Goal: Transaction & Acquisition: Purchase product/service

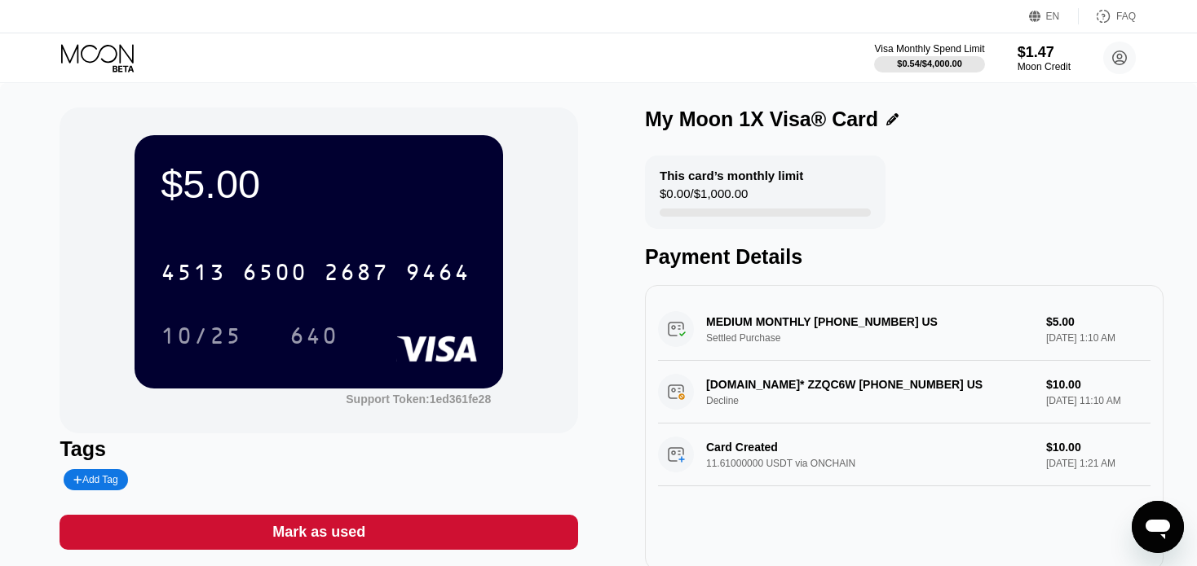
click at [126, 50] on icon at bounding box center [99, 58] width 76 height 29
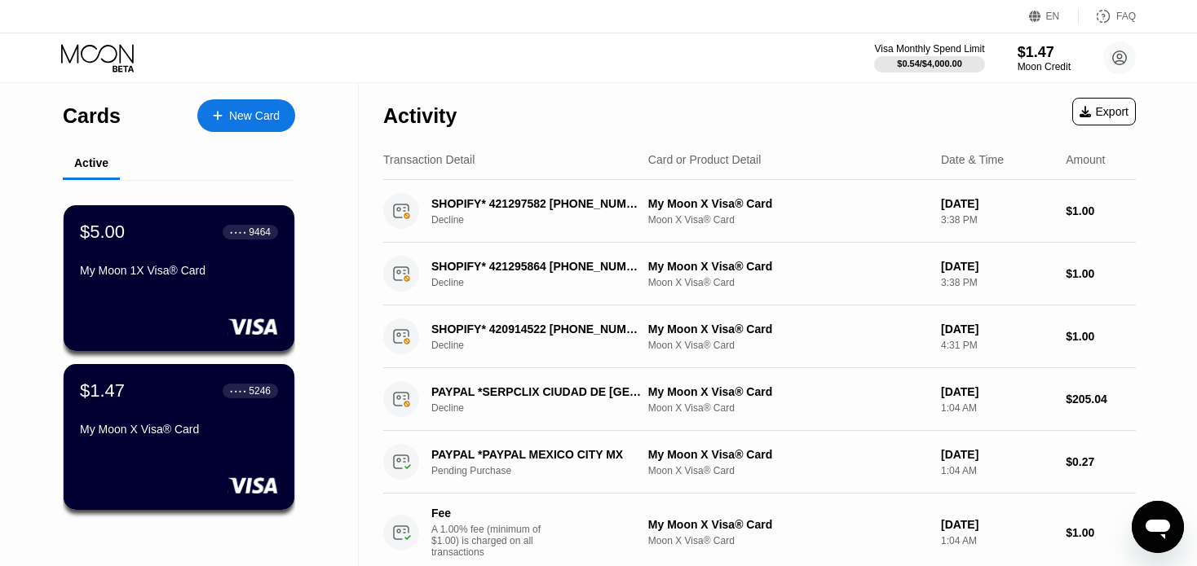
click at [240, 133] on div "Cards New Card" at bounding box center [179, 111] width 232 height 57
click at [229, 117] on div "New Card" at bounding box center [254, 116] width 51 height 14
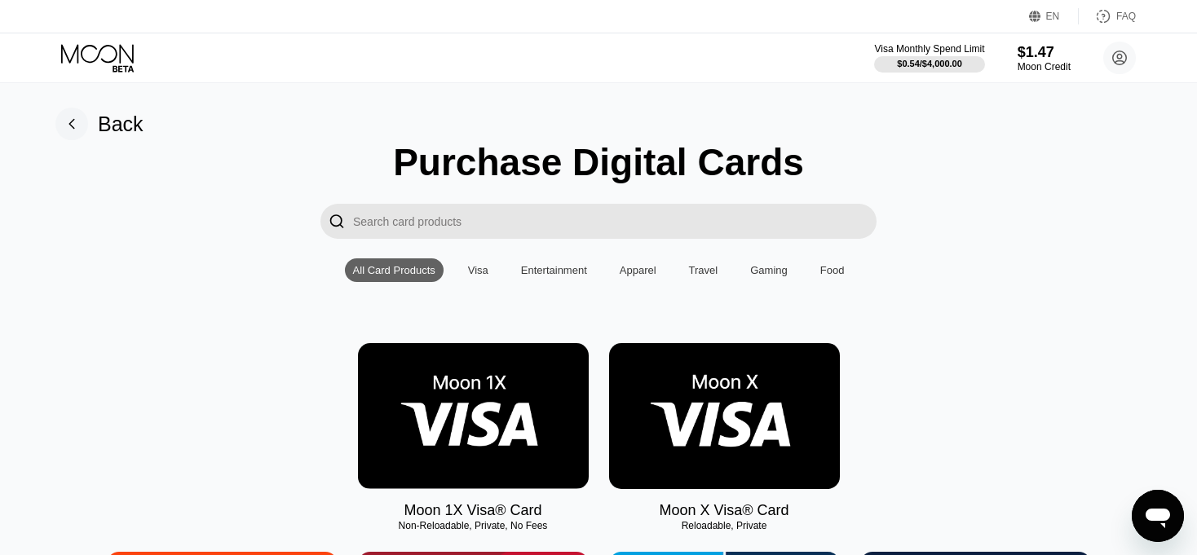
scroll to position [130, 0]
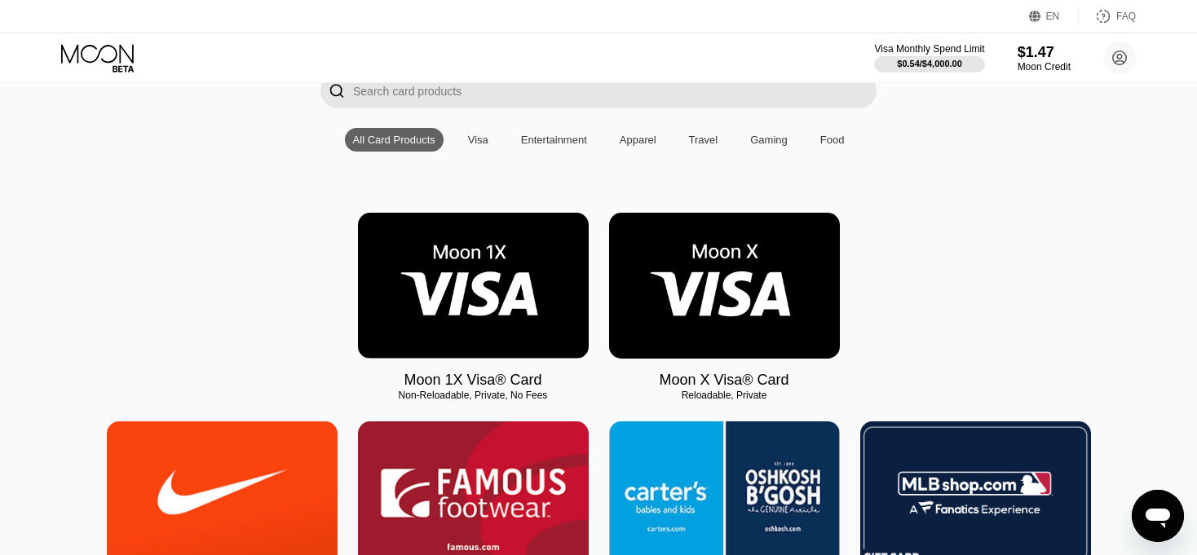
click at [498, 316] on img at bounding box center [473, 286] width 231 height 146
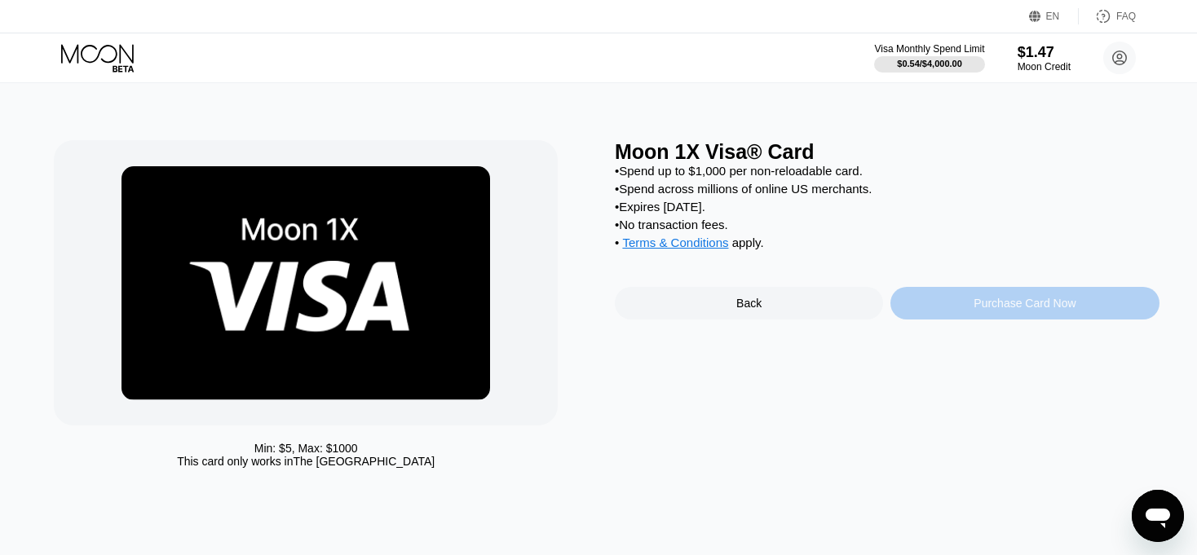
click at [1025, 310] on div "Purchase Card Now" at bounding box center [1024, 303] width 102 height 13
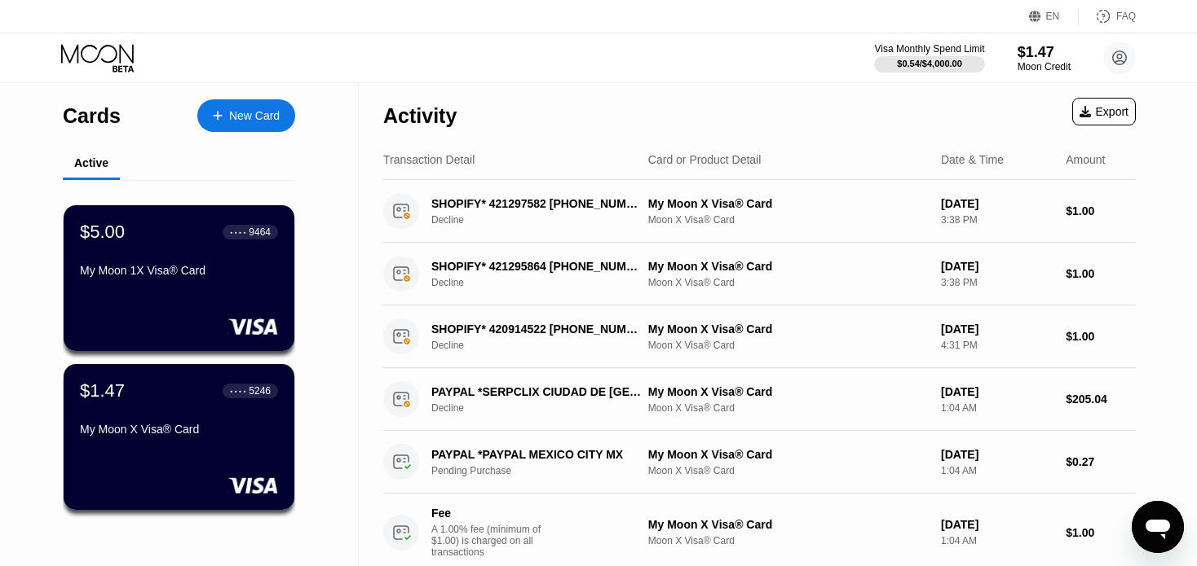
click at [240, 106] on div "New Card" at bounding box center [246, 115] width 98 height 33
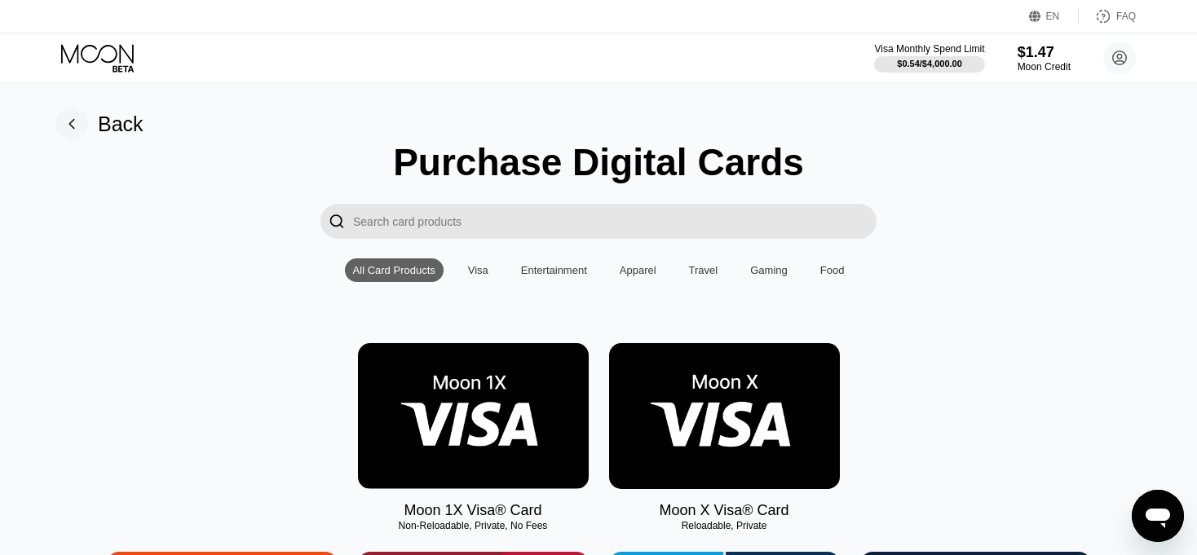
click at [774, 401] on img at bounding box center [724, 416] width 231 height 146
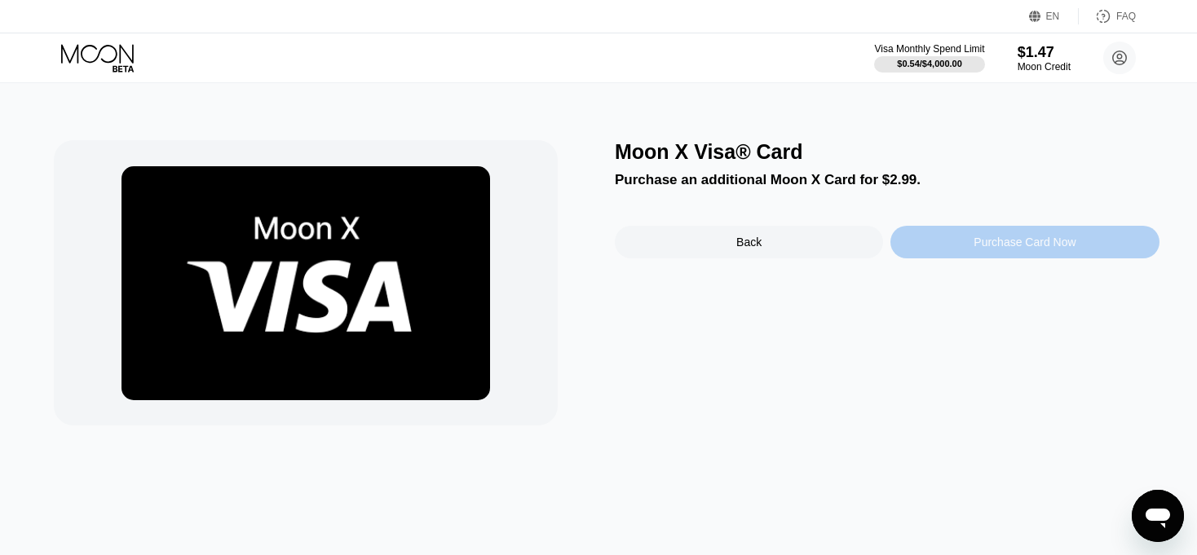
click at [989, 249] on div "Purchase Card Now" at bounding box center [1024, 242] width 102 height 13
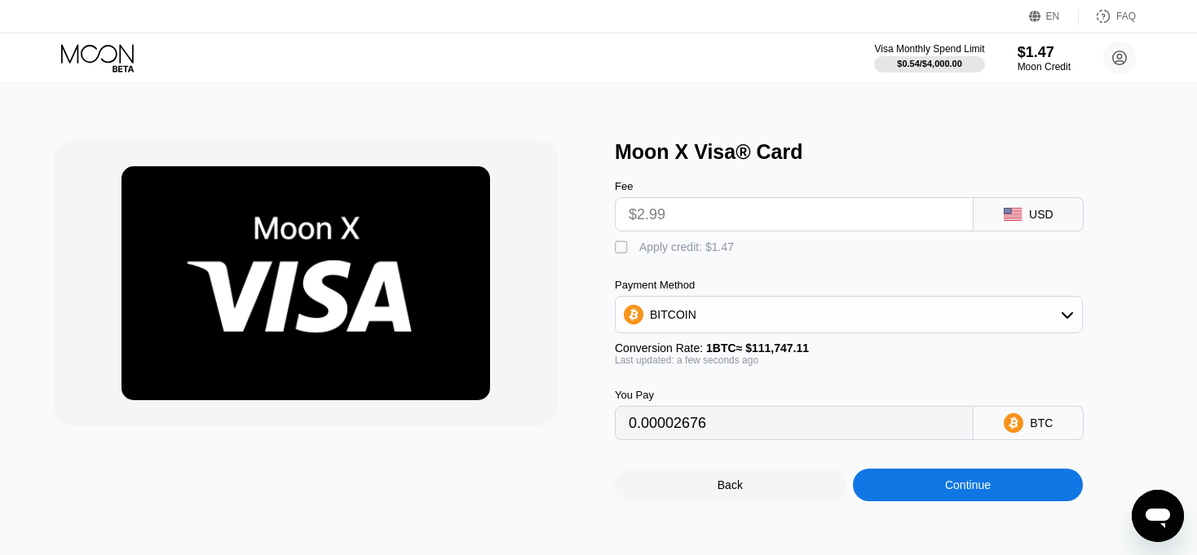
click at [844, 227] on input "$2.99" at bounding box center [793, 214] width 331 height 33
click at [840, 218] on input "$2.99" at bounding box center [793, 214] width 331 height 33
click at [850, 212] on input "$2.99" at bounding box center [793, 214] width 331 height 33
click at [619, 256] on div "" at bounding box center [623, 248] width 16 height 16
click at [685, 224] on input "$2.99" at bounding box center [793, 214] width 331 height 33
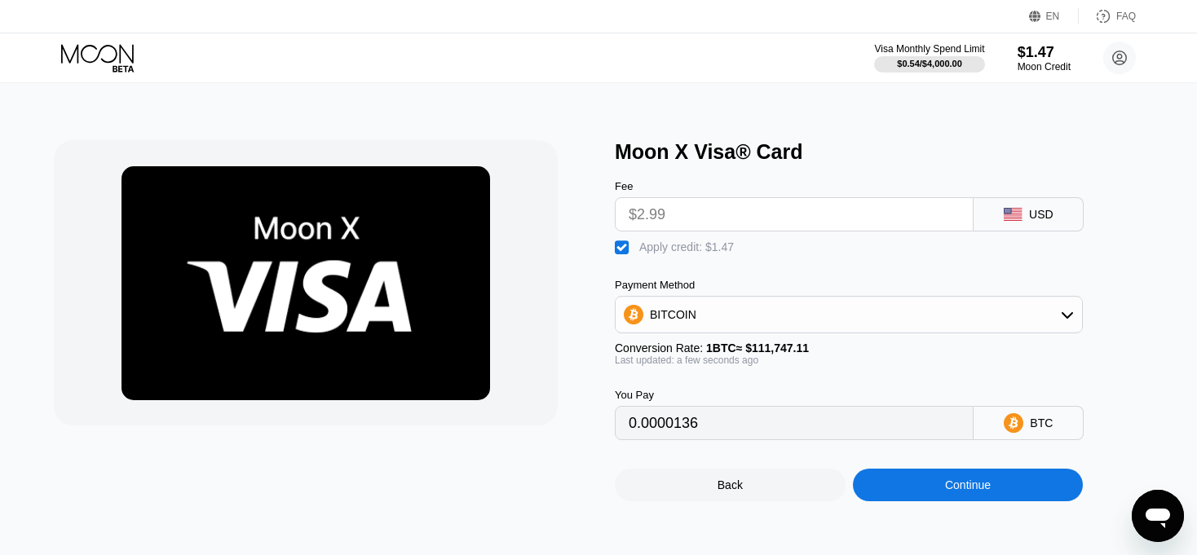
click at [685, 224] on input "$2.99" at bounding box center [793, 214] width 331 height 33
click at [621, 247] on div "" at bounding box center [623, 248] width 16 height 16
click at [697, 217] on input "$2.99" at bounding box center [793, 214] width 331 height 33
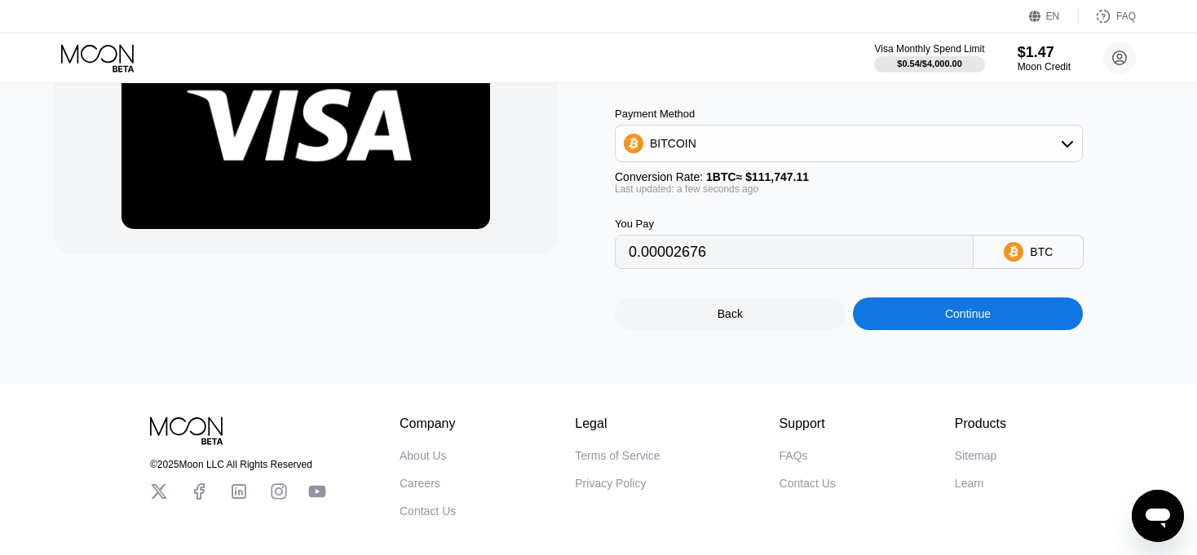
scroll to position [46, 0]
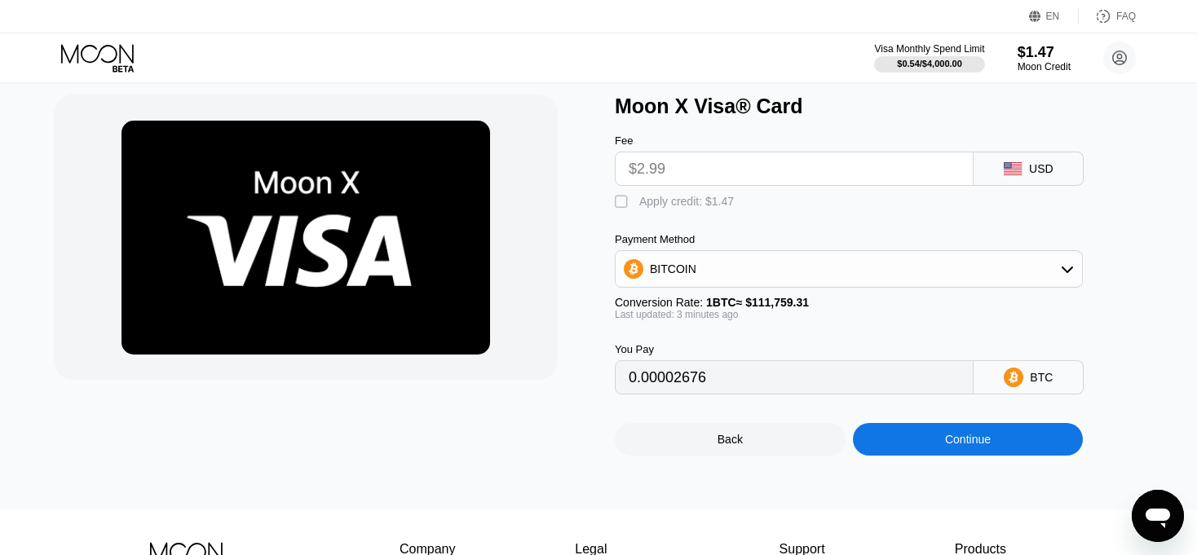
type input "0.00002671"
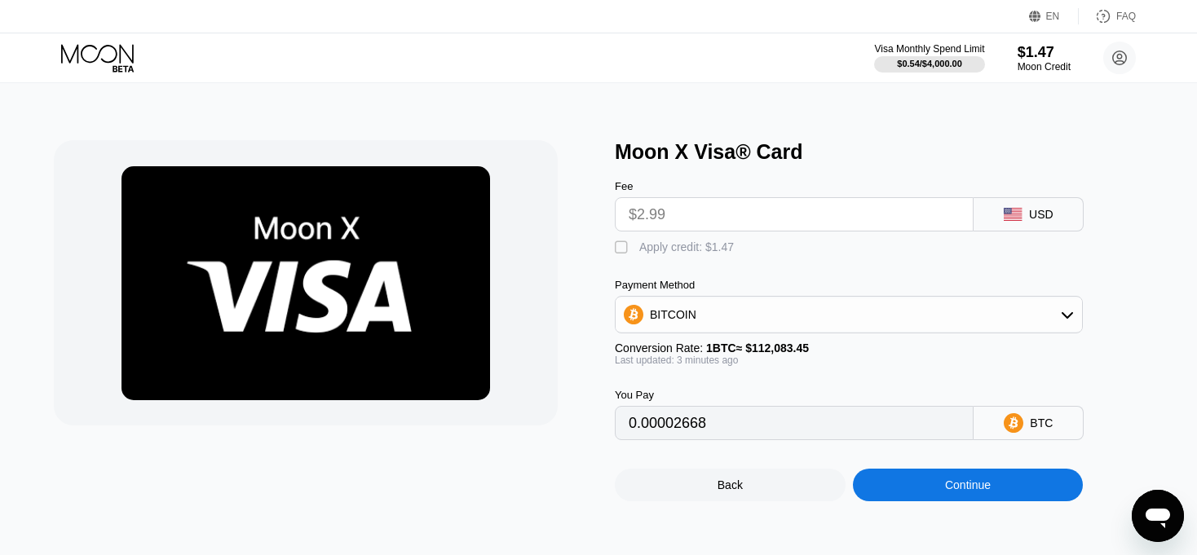
type input "0.00002669"
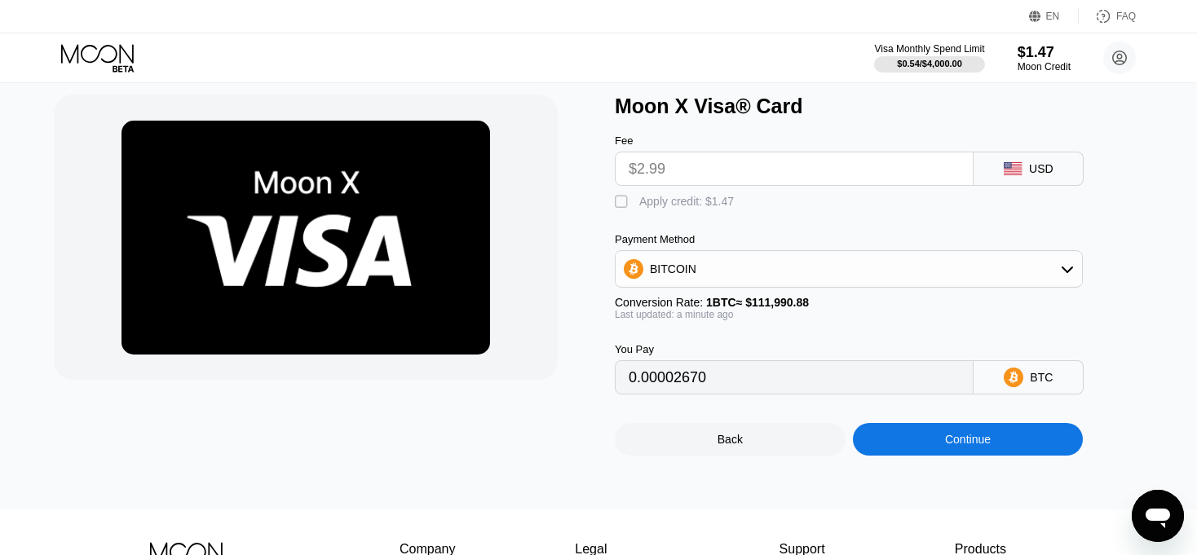
scroll to position [46, 0]
type input "0.00002672"
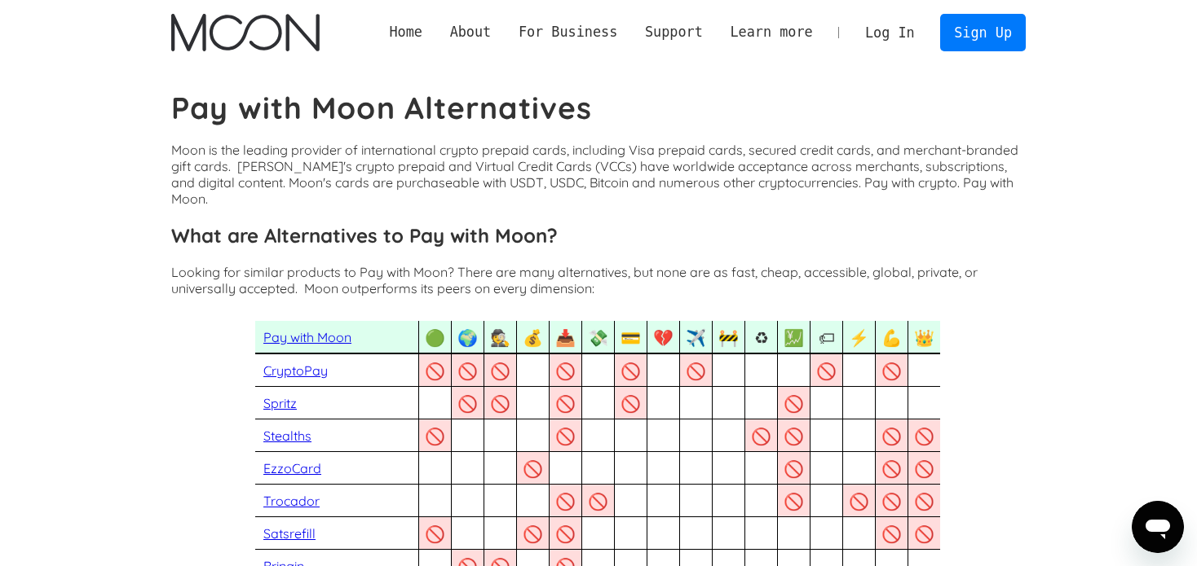
click at [224, 41] on img "home" at bounding box center [245, 32] width 148 height 37
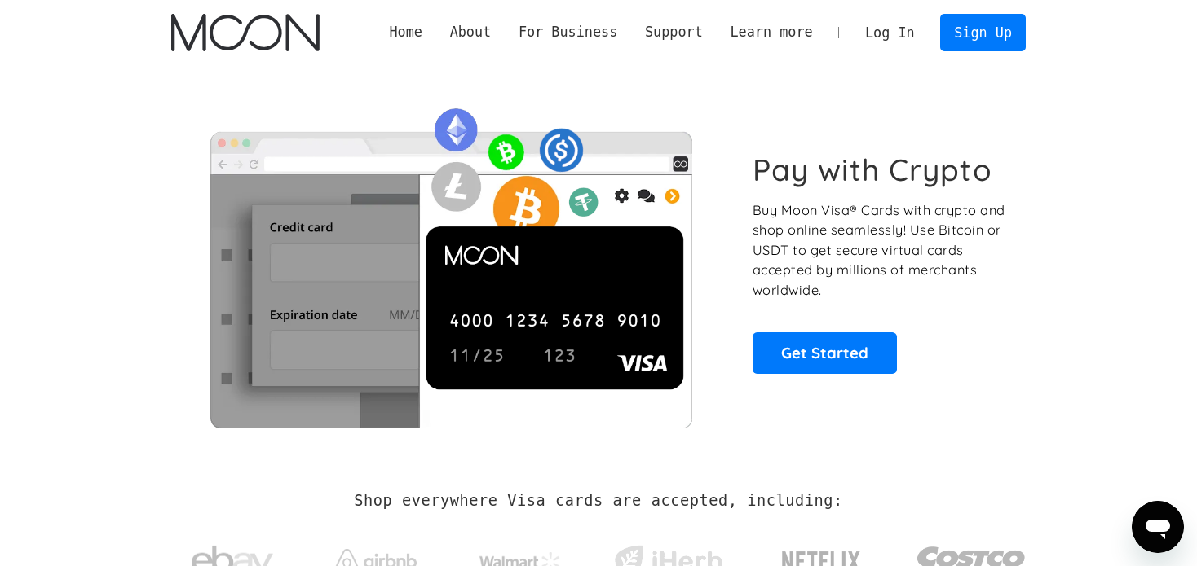
click at [886, 39] on link "Log In" at bounding box center [889, 33] width 77 height 36
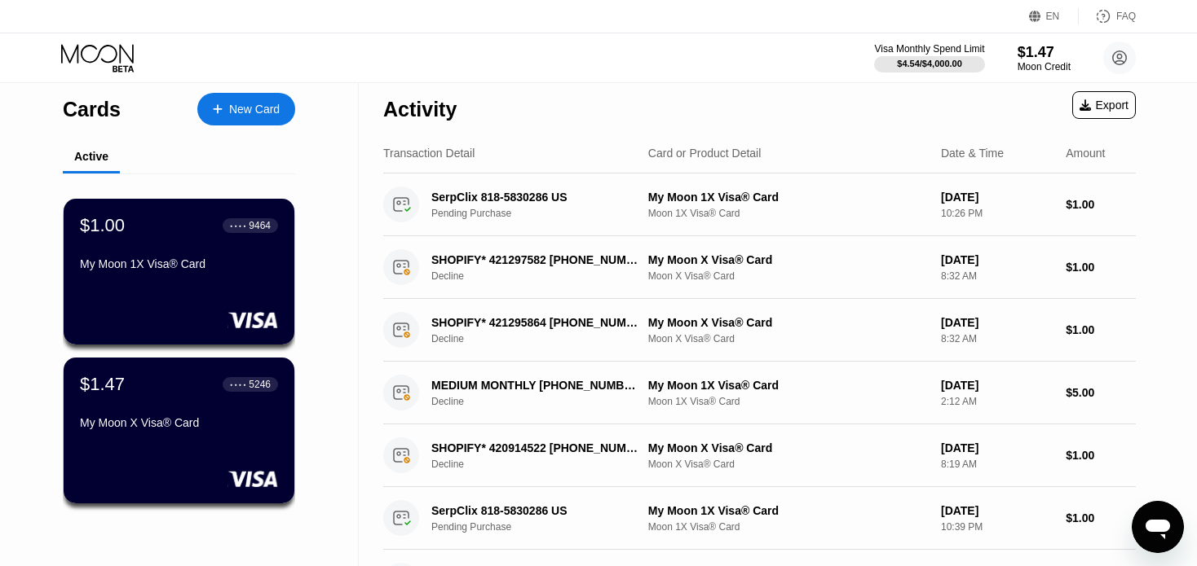
scroll to position [7, 0]
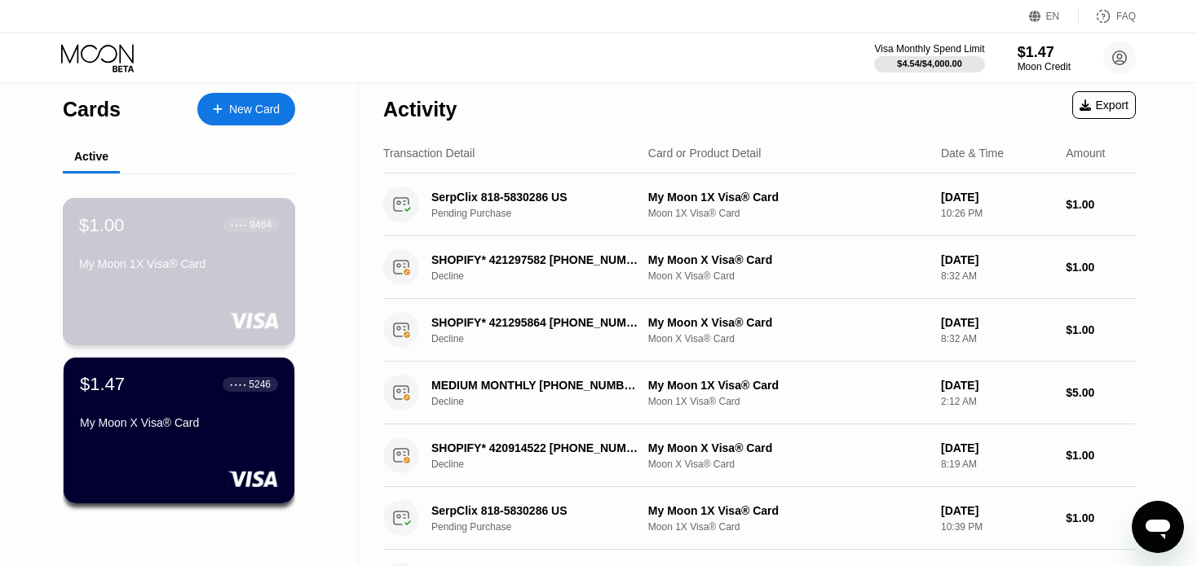
click at [227, 288] on div "$1.00 ● ● ● ● 9464 My Moon 1X Visa® Card" at bounding box center [179, 272] width 233 height 148
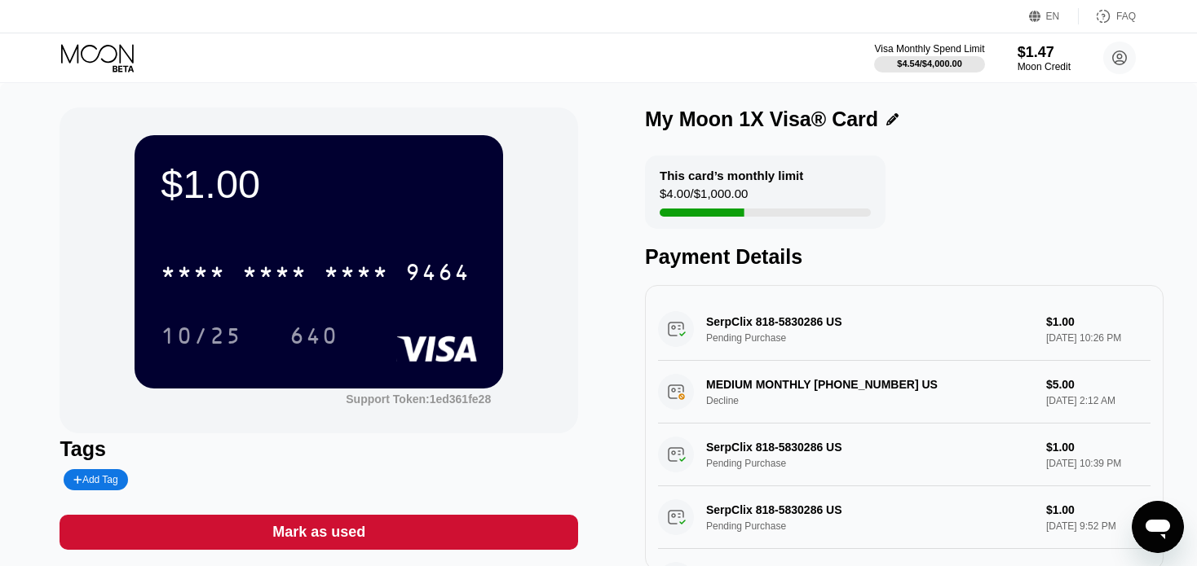
drag, startPoint x: 671, startPoint y: 196, endPoint x: 697, endPoint y: 192, distance: 26.4
click at [692, 192] on div "$4.00 / $1,000.00" at bounding box center [703, 198] width 88 height 22
click at [747, 217] on div at bounding box center [764, 213] width 211 height 8
click at [124, 70] on icon at bounding box center [99, 58] width 76 height 29
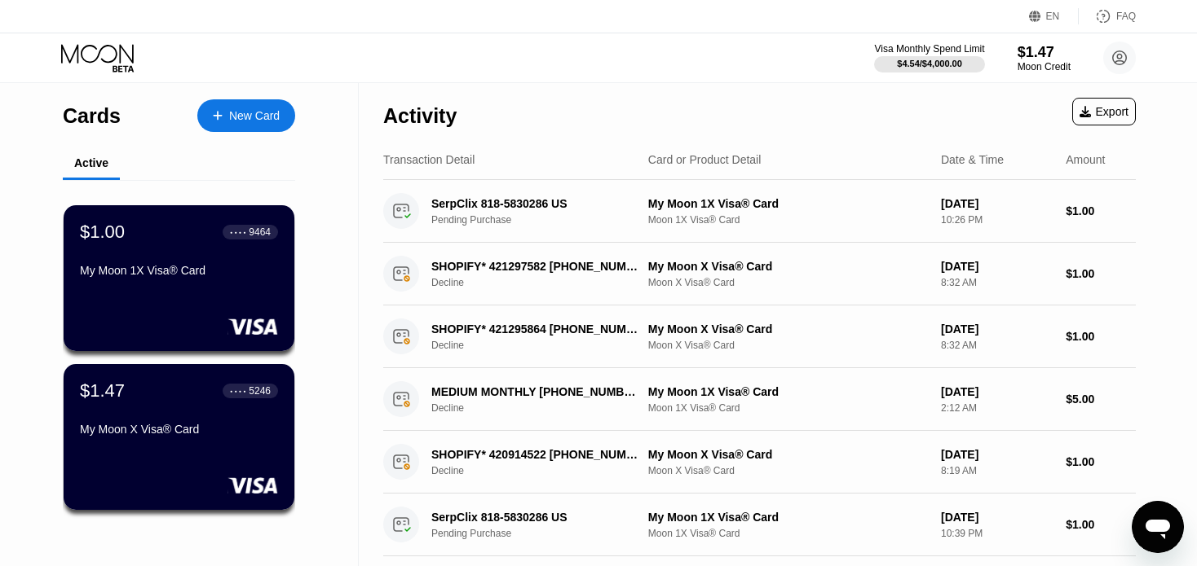
click at [237, 109] on div "New Card" at bounding box center [254, 116] width 51 height 14
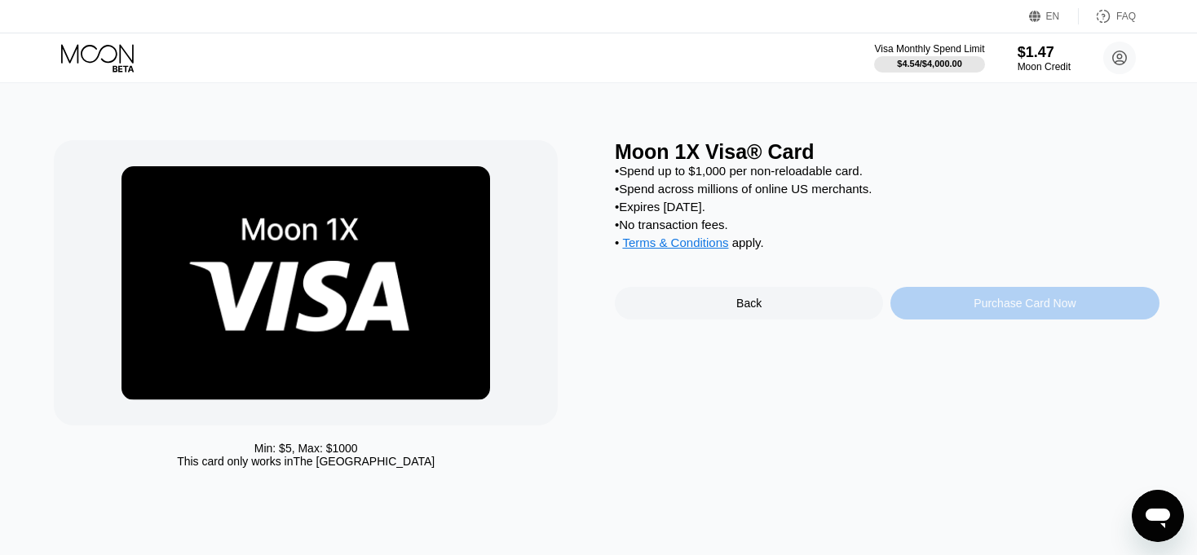
click at [973, 320] on div "Purchase Card Now" at bounding box center [1024, 303] width 268 height 33
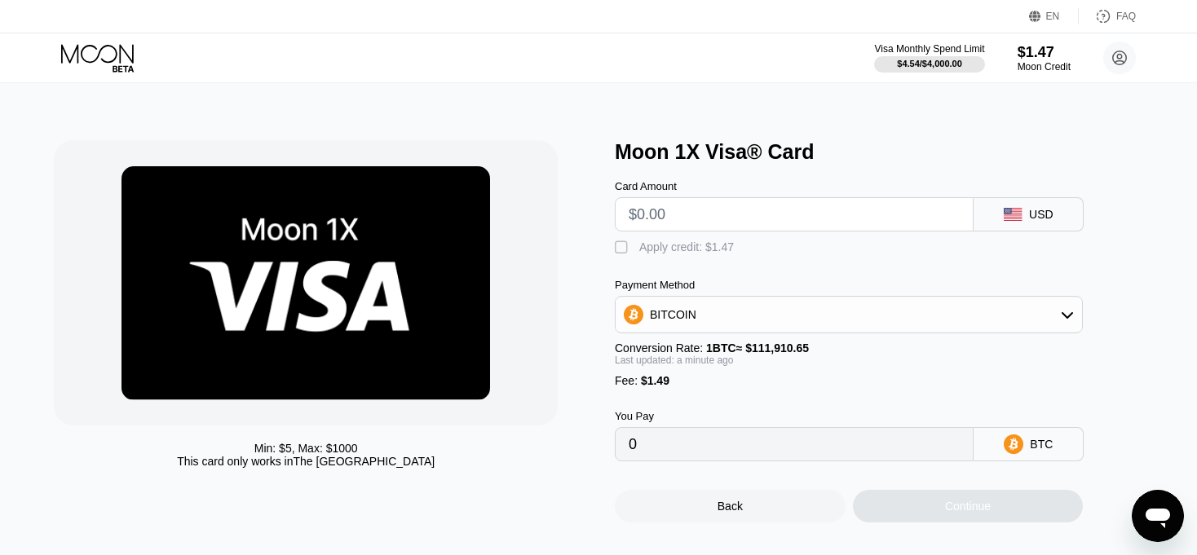
click at [624, 251] on div "" at bounding box center [623, 248] width 16 height 16
click at [624, 251] on div "" at bounding box center [623, 248] width 16 height 16
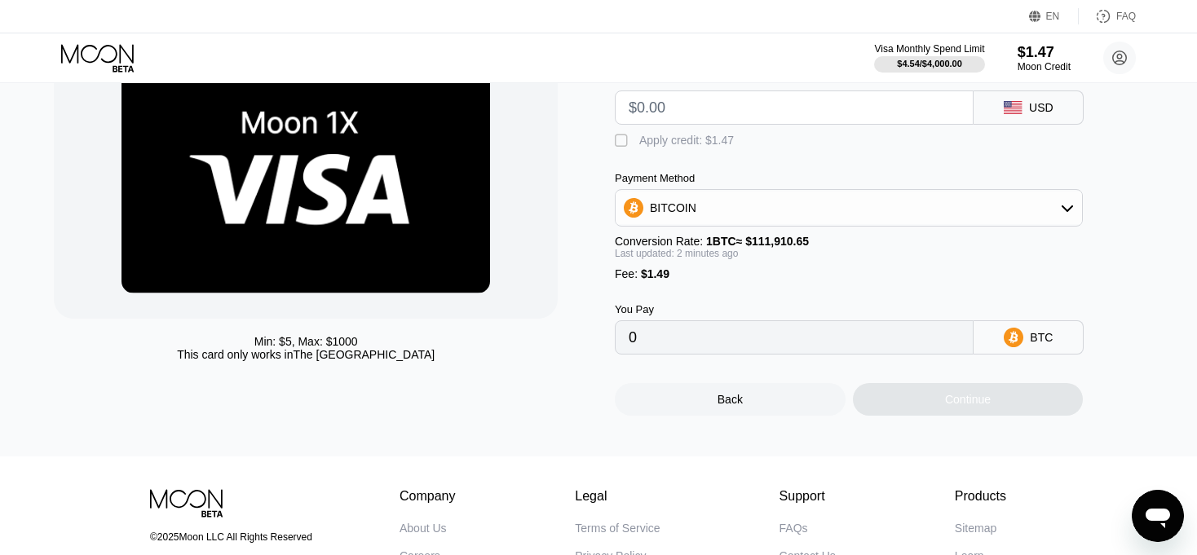
scroll to position [108, 0]
click at [699, 352] on input "0" at bounding box center [793, 336] width 331 height 33
drag, startPoint x: 699, startPoint y: 352, endPoint x: 612, endPoint y: 349, distance: 87.3
click at [612, 349] on div "Min: $ 5 , Max: $ 1000 This card only works in The United States Moon 1X Visa® …" at bounding box center [598, 224] width 1088 height 382
click at [679, 123] on input "text" at bounding box center [793, 106] width 331 height 33
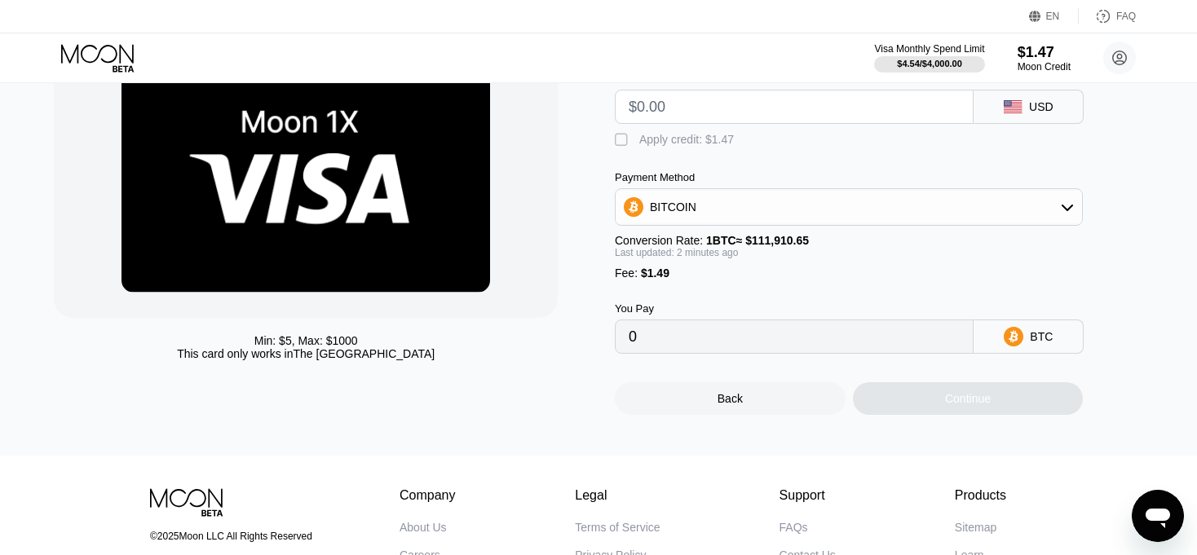
type input "$1"
type input "0.00002225"
drag, startPoint x: 676, startPoint y: 114, endPoint x: 606, endPoint y: 123, distance: 69.9
click at [606, 123] on div "Min: $ 5 , Max: $ 1000 This card only works in The United States Moon 1X Visa® …" at bounding box center [598, 224] width 1088 height 382
type input "$4"
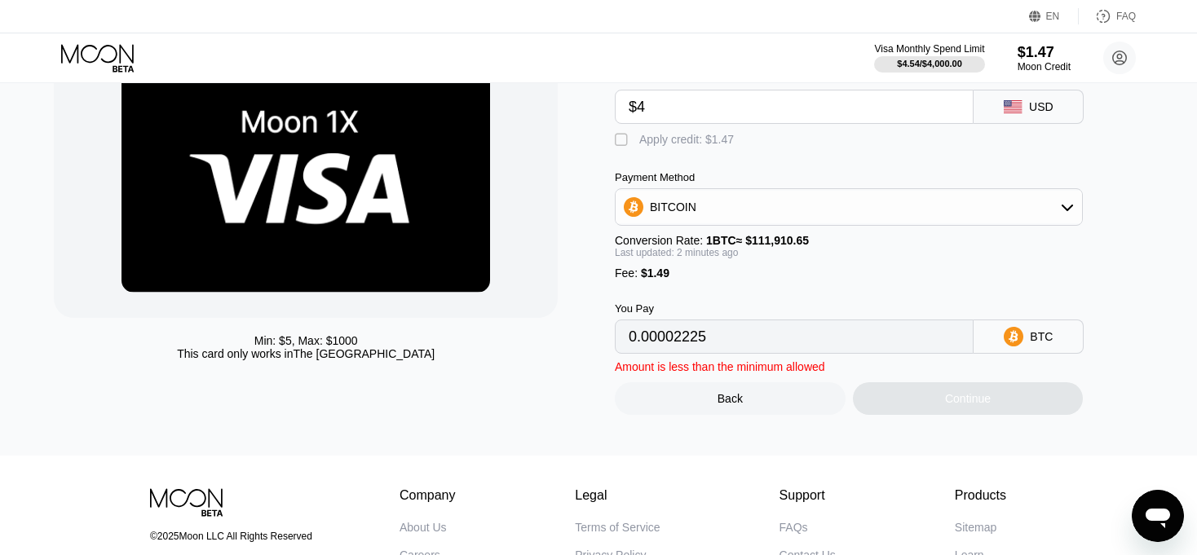
type input "0.00004906"
drag, startPoint x: 659, startPoint y: 111, endPoint x: 620, endPoint y: 121, distance: 40.5
click at [620, 121] on div "$4" at bounding box center [794, 107] width 359 height 34
type input "$5"
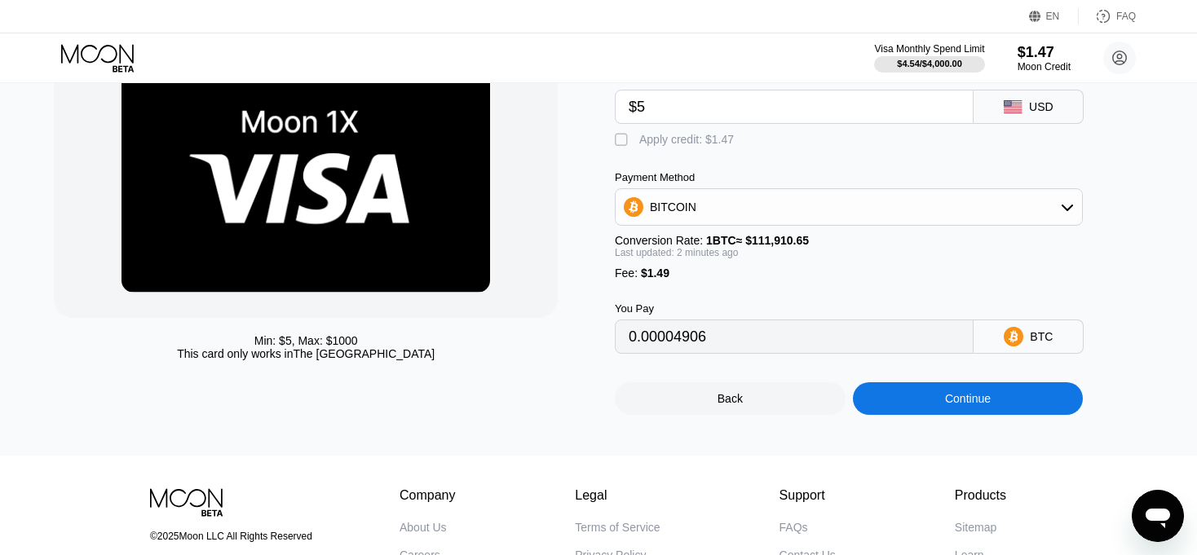
type input "0.00005800"
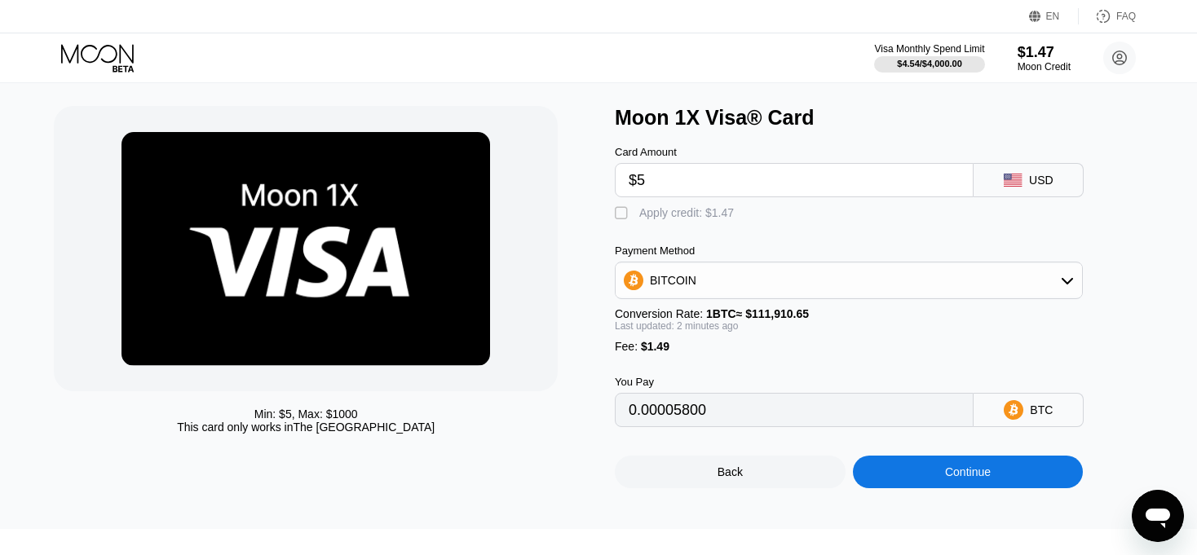
scroll to position [0, 0]
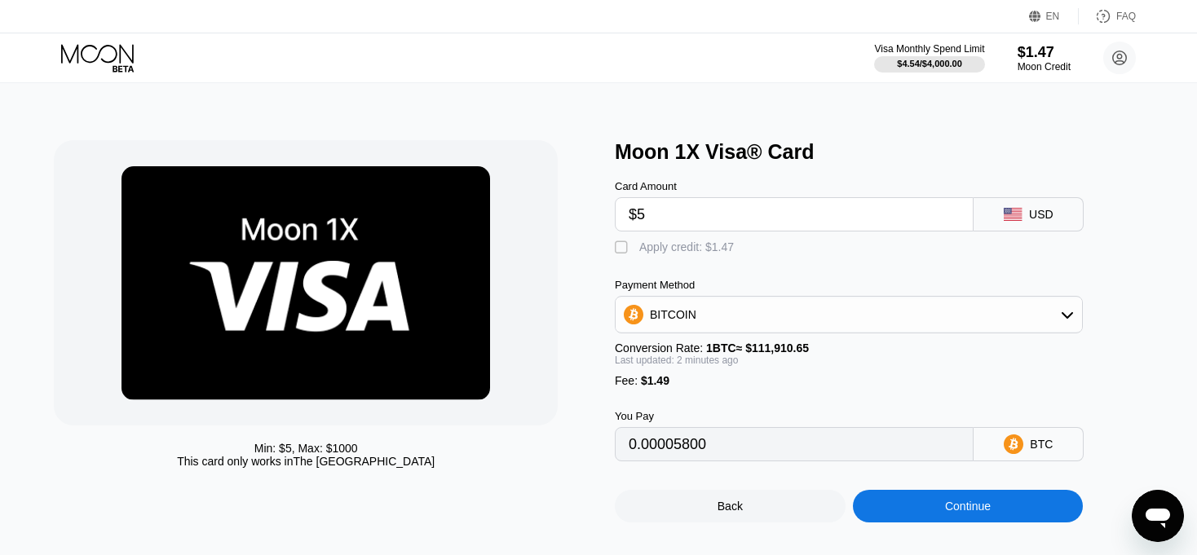
drag, startPoint x: 700, startPoint y: 222, endPoint x: 609, endPoint y: 221, distance: 91.3
click at [609, 221] on div "Min: $ 5 , Max: $ 1000 This card only works in The United States Moon 1X Visa® …" at bounding box center [598, 331] width 1088 height 382
type input "$10"
type input "0.00010268"
type input "$10"
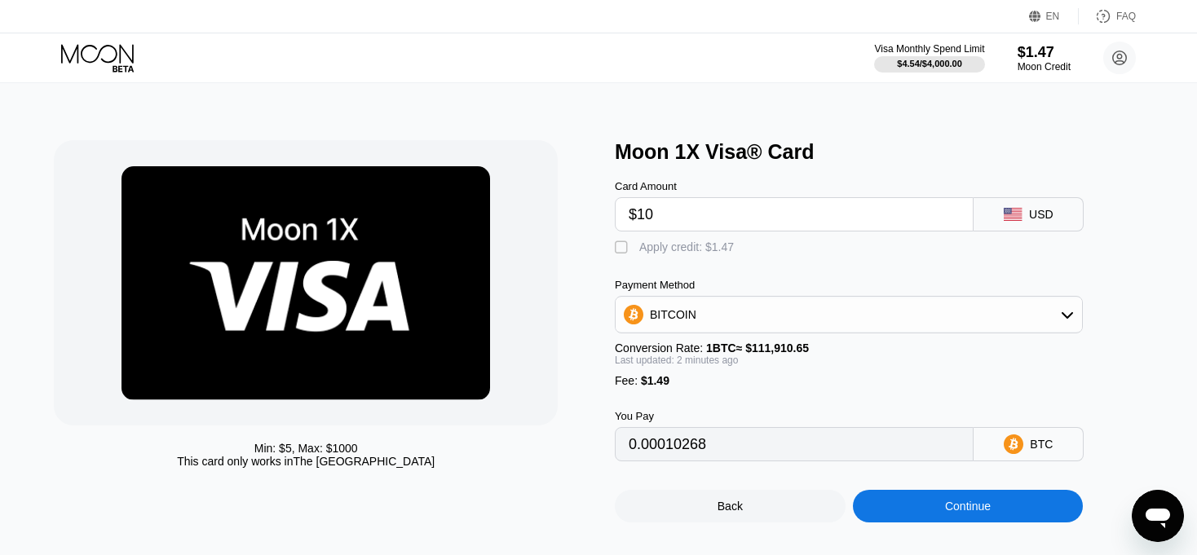
click at [734, 143] on div "Moon 1X Visa® Card" at bounding box center [887, 152] width 544 height 24
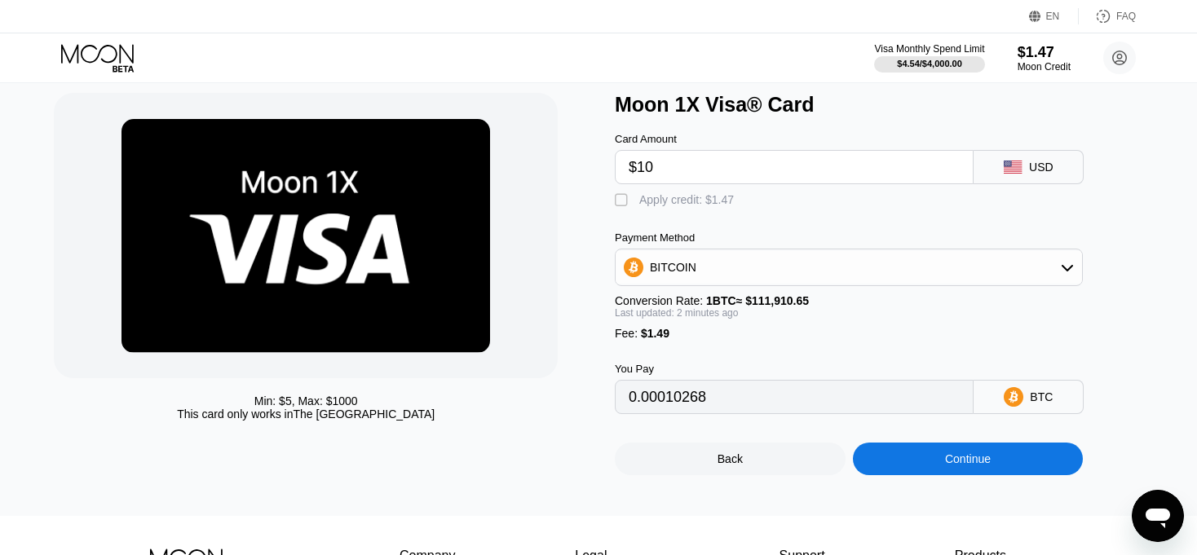
scroll to position [34, 0]
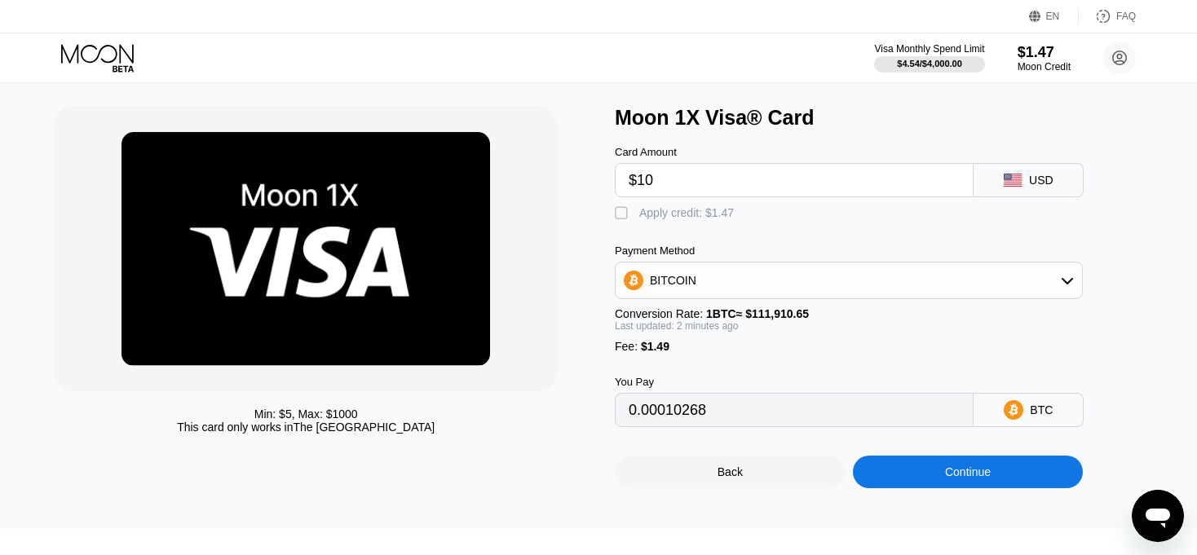
click at [751, 287] on div "BITCOIN" at bounding box center [848, 280] width 466 height 33
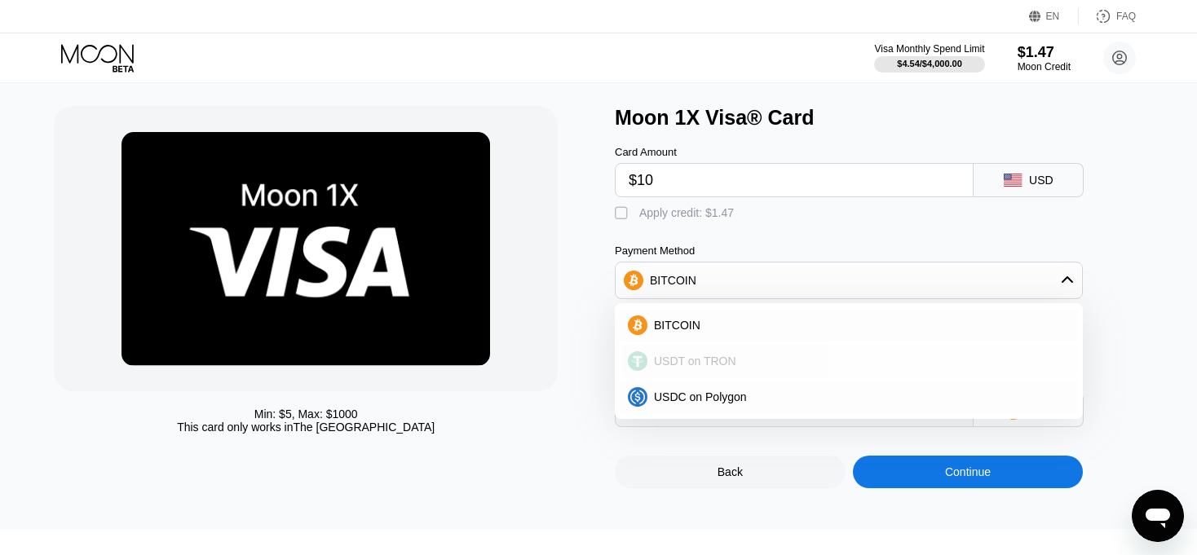
click at [689, 365] on span "USDT on TRON" at bounding box center [695, 361] width 82 height 13
type input "11.61"
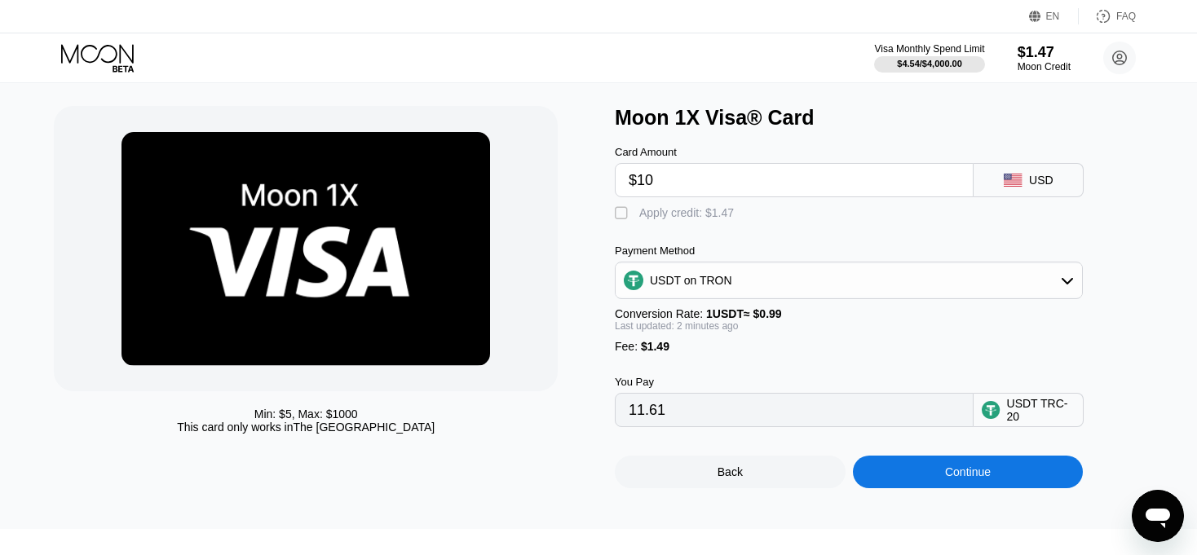
drag, startPoint x: 646, startPoint y: 182, endPoint x: 655, endPoint y: 179, distance: 10.1
click at [655, 179] on input "$10" at bounding box center [793, 180] width 331 height 33
click at [808, 248] on div "Card Amount $10 USD  Apply credit: $1.47 Payment Method USDT on TRON Conversio…" at bounding box center [876, 279] width 522 height 298
click at [915, 481] on div "Continue" at bounding box center [968, 472] width 231 height 33
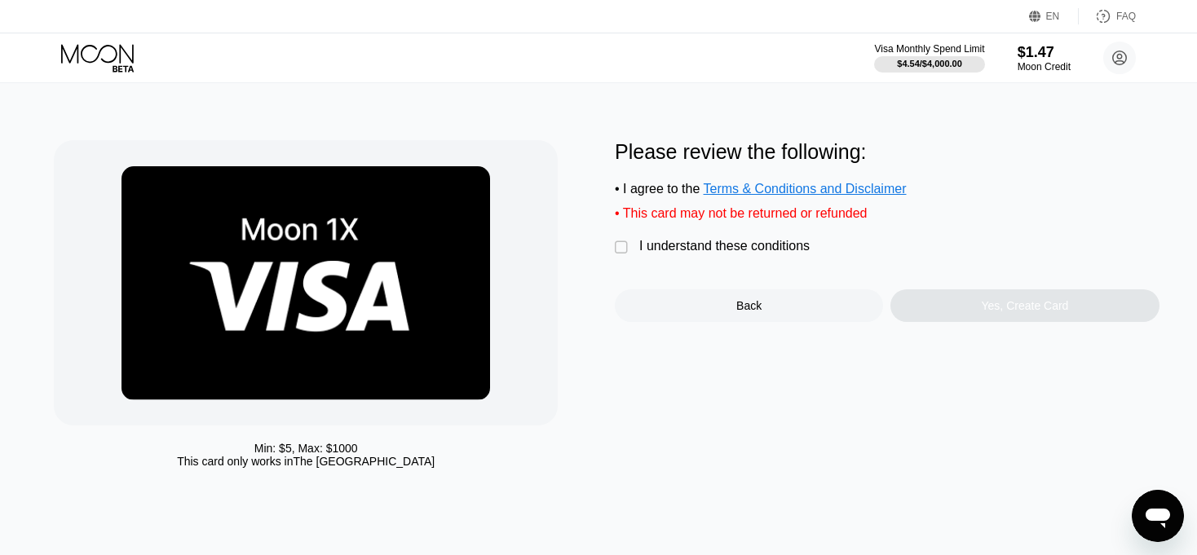
click at [628, 256] on div "" at bounding box center [623, 248] width 16 height 16
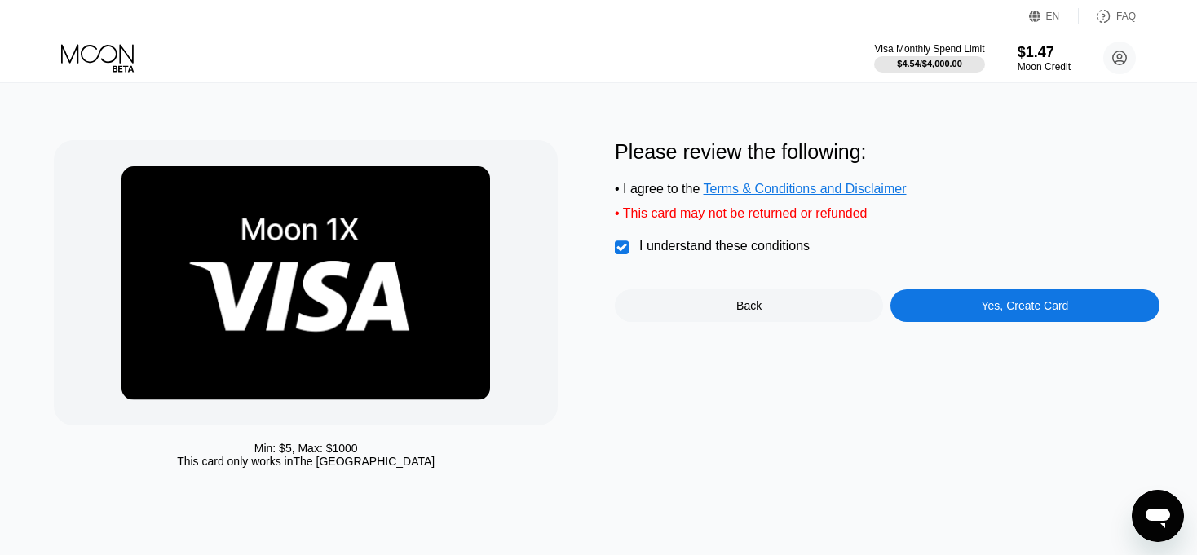
click at [961, 307] on div "Yes, Create Card" at bounding box center [1024, 305] width 268 height 33
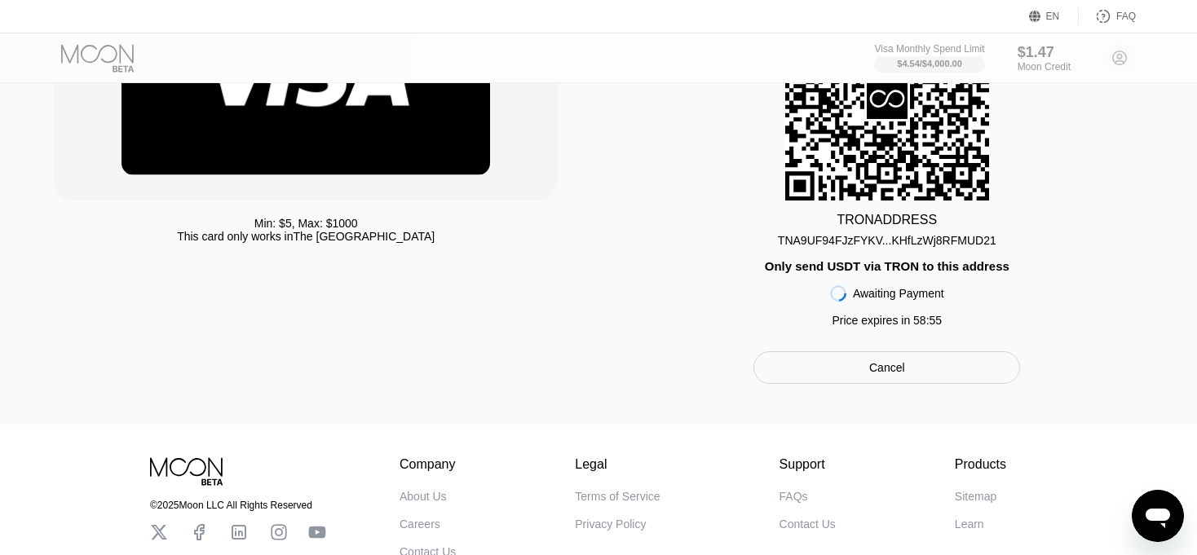
scroll to position [140, 0]
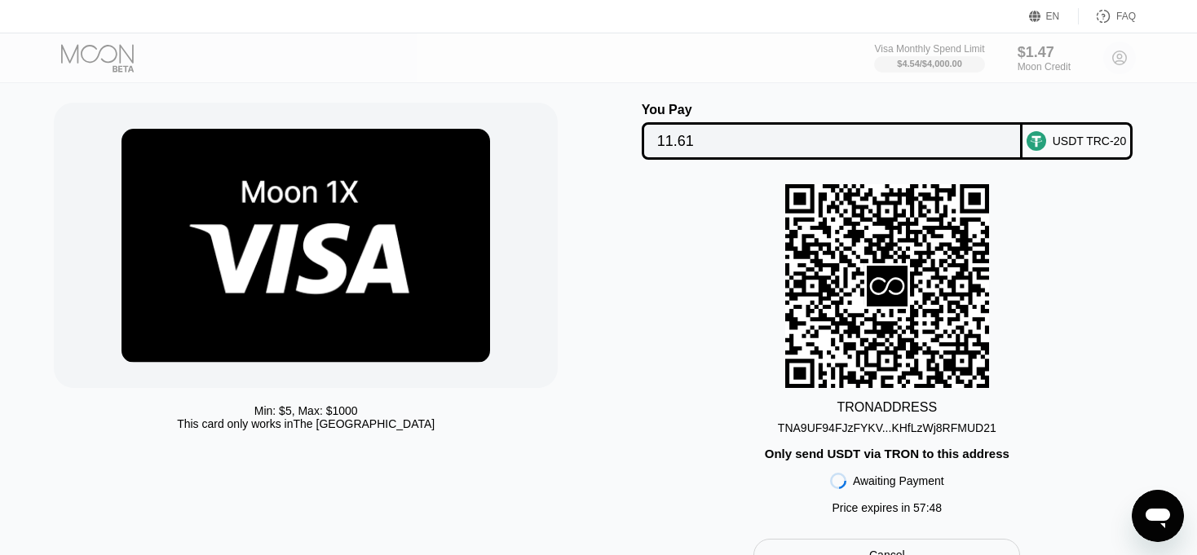
scroll to position [36, 0]
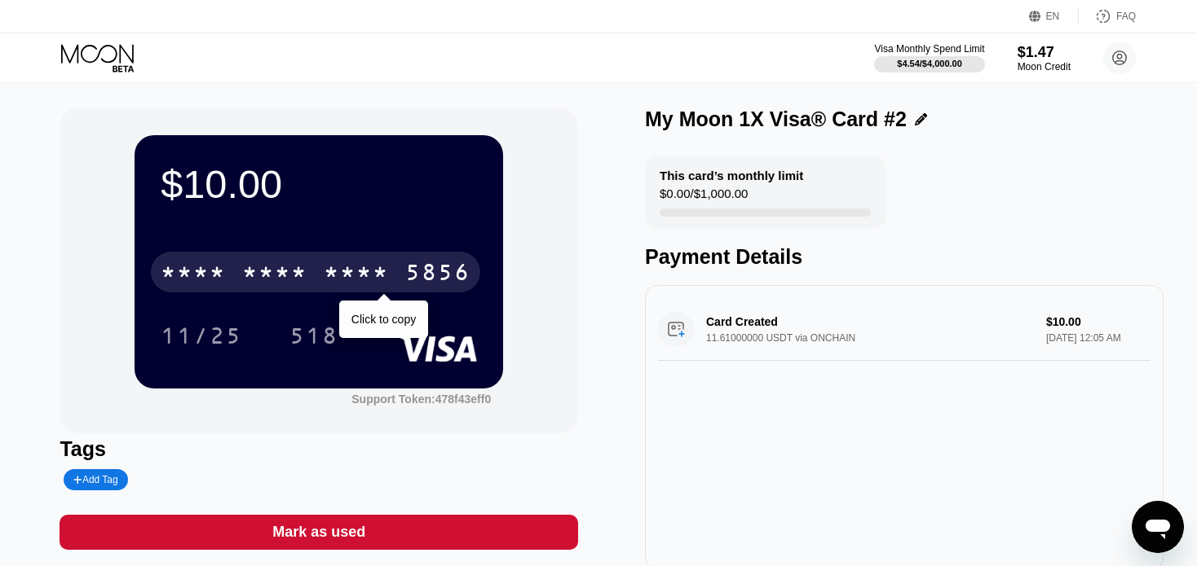
click at [382, 277] on div "* * * *" at bounding box center [356, 275] width 65 height 26
click at [340, 271] on div "2582" at bounding box center [356, 275] width 65 height 26
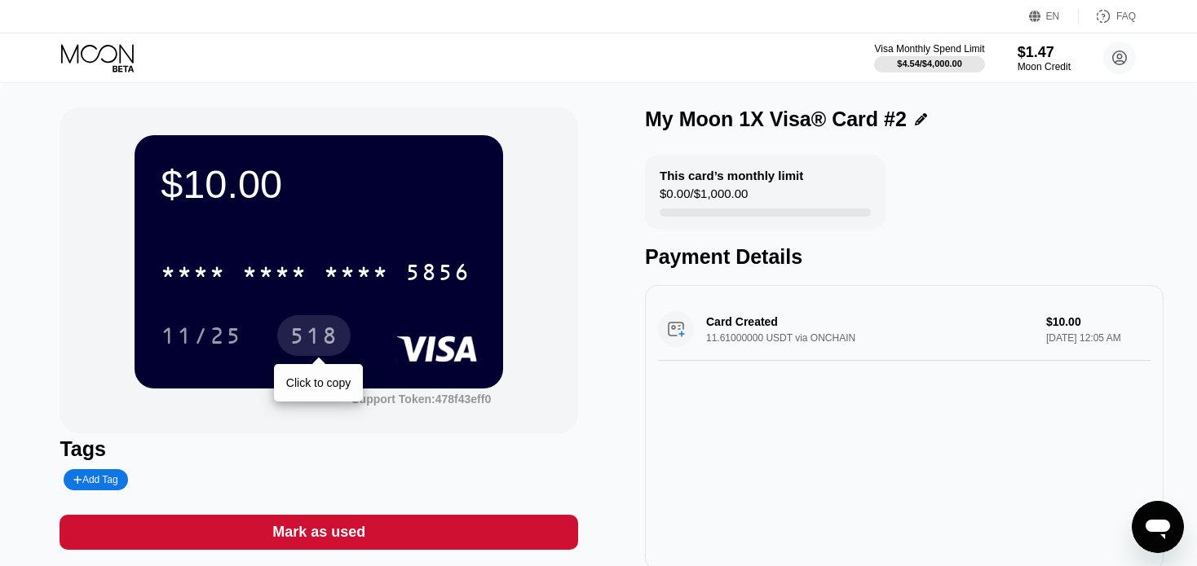
click at [322, 341] on div "518" at bounding box center [313, 338] width 49 height 26
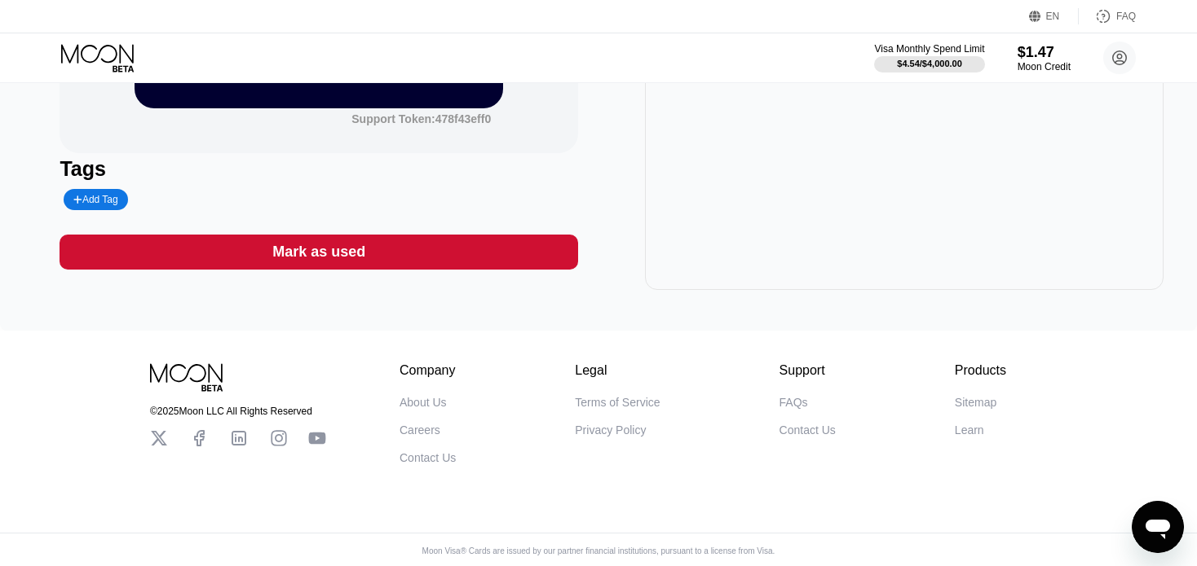
scroll to position [283, 0]
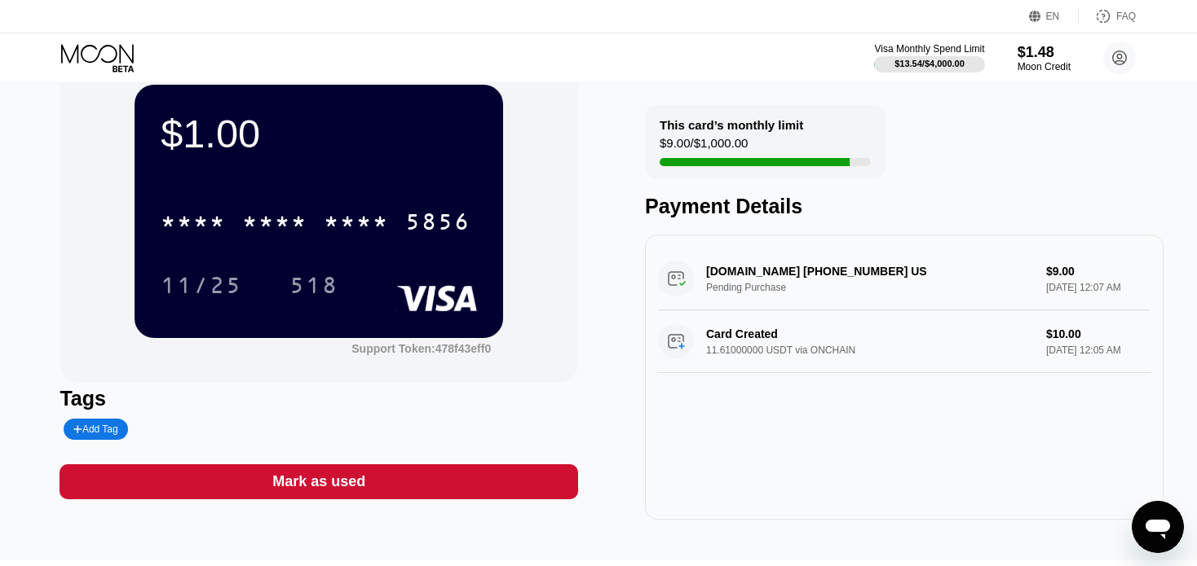
scroll to position [52, 0]
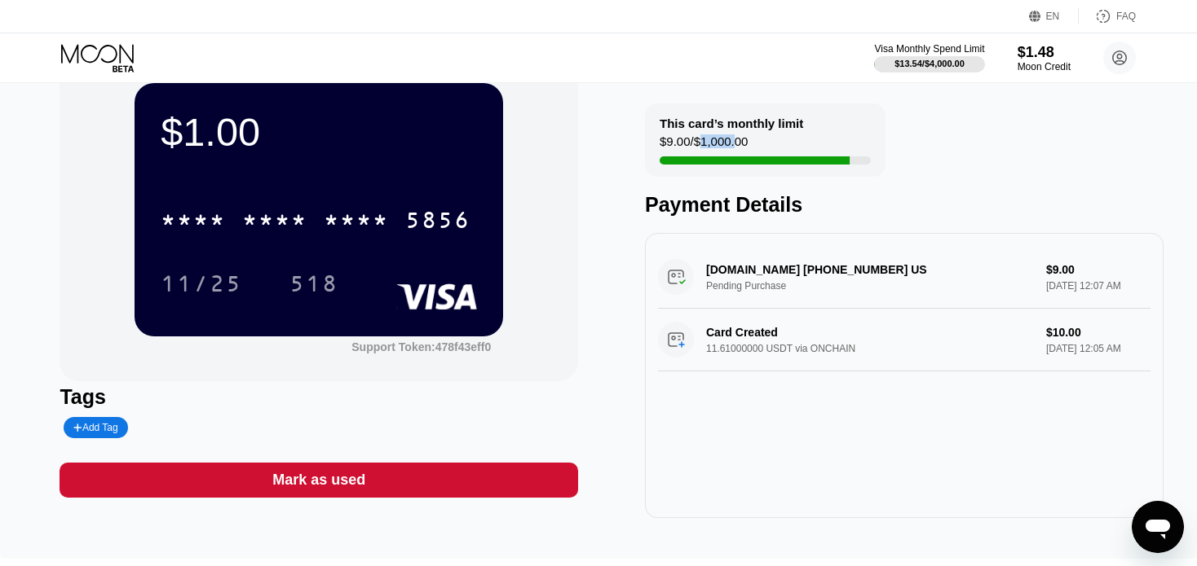
drag, startPoint x: 700, startPoint y: 143, endPoint x: 731, endPoint y: 147, distance: 31.2
click at [731, 147] on div "$9.00 / $1,000.00" at bounding box center [703, 145] width 88 height 22
click at [660, 148] on div "$9.00 / $1,000.00" at bounding box center [703, 145] width 88 height 22
drag, startPoint x: 750, startPoint y: 274, endPoint x: 864, endPoint y: 281, distance: 114.3
click at [864, 281] on div "[DOMAIN_NAME] [PHONE_NUMBER] US Pending Purchase $9.00 [DATE] 12:07 AM" at bounding box center [904, 277] width 492 height 63
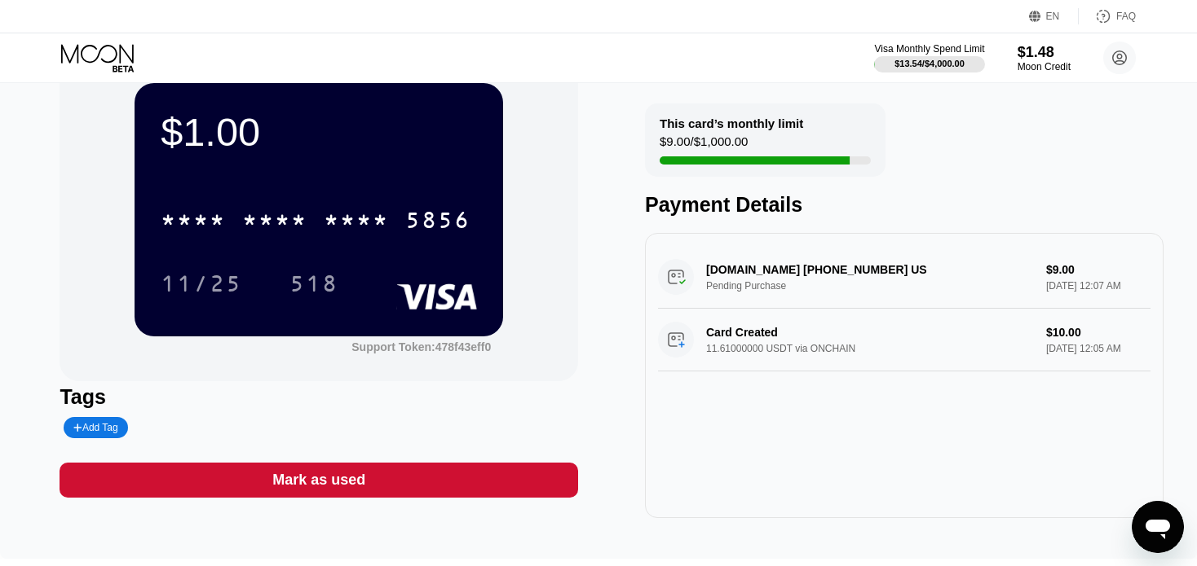
drag, startPoint x: 905, startPoint y: 280, endPoint x: 818, endPoint y: 284, distance: 87.3
click at [818, 284] on div "[DOMAIN_NAME] [PHONE_NUMBER] US Pending Purchase $9.00 [DATE] 12:07 AM" at bounding box center [904, 277] width 492 height 63
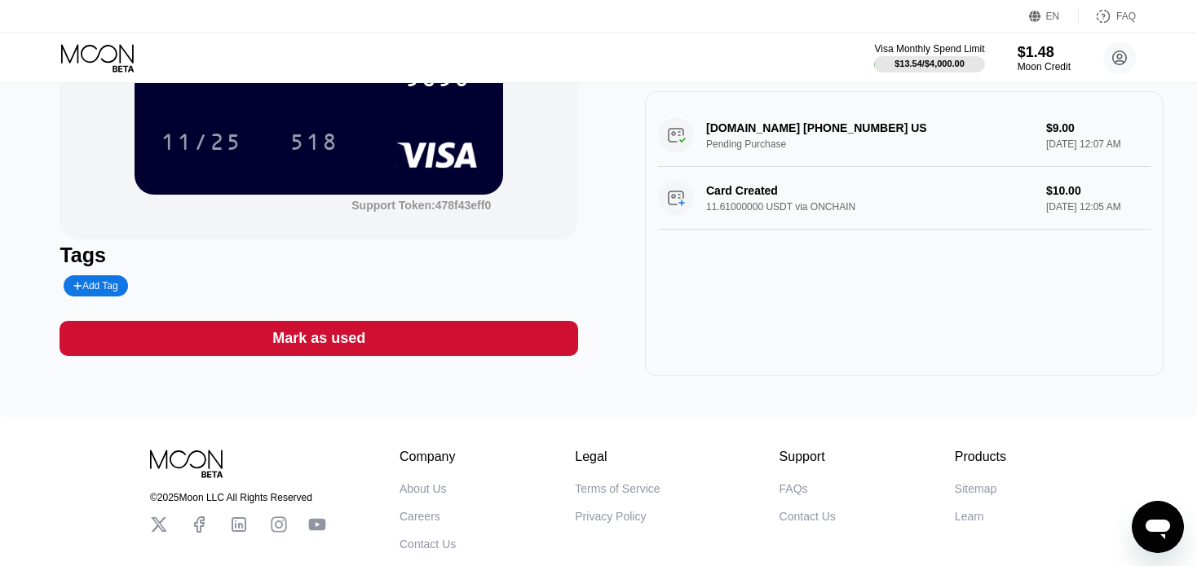
scroll to position [195, 0]
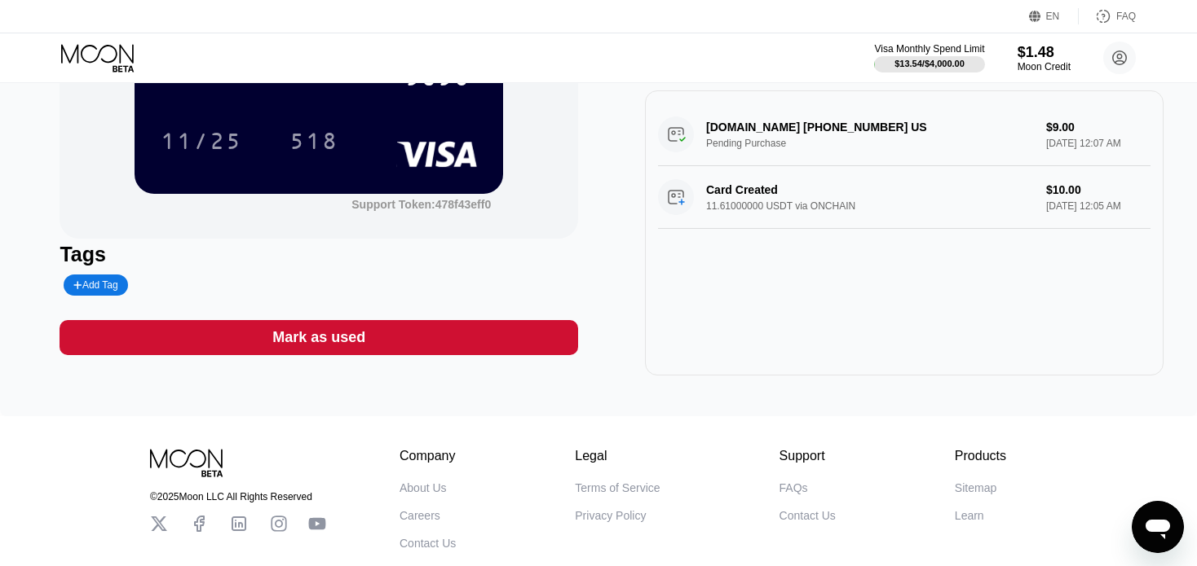
drag, startPoint x: 736, startPoint y: 202, endPoint x: 864, endPoint y: 228, distance: 130.6
click at [864, 228] on div "Card Created 11.61000000 USDT via ONCHAIN $10.00 [DATE] 12:05 AM" at bounding box center [904, 197] width 492 height 63
click at [948, 282] on div "[DOMAIN_NAME] [PHONE_NUMBER] US Pending Purchase $9.00 [DATE] 12:07 AM Card Cre…" at bounding box center [904, 232] width 518 height 285
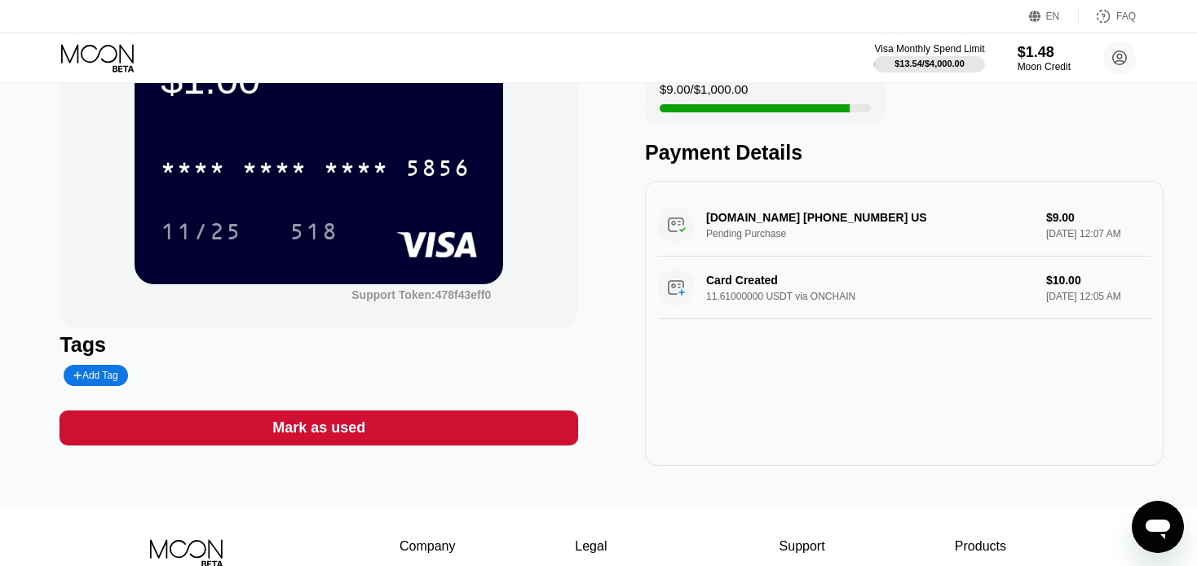
scroll to position [0, 0]
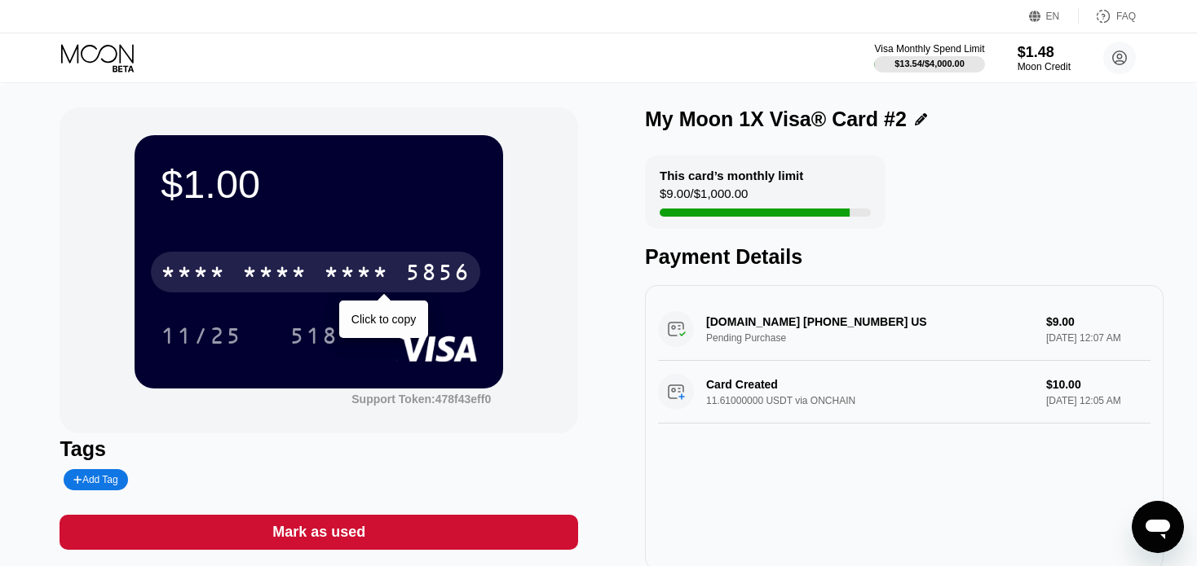
click at [425, 263] on div "* * * * * * * * * * * * 5856" at bounding box center [315, 272] width 329 height 41
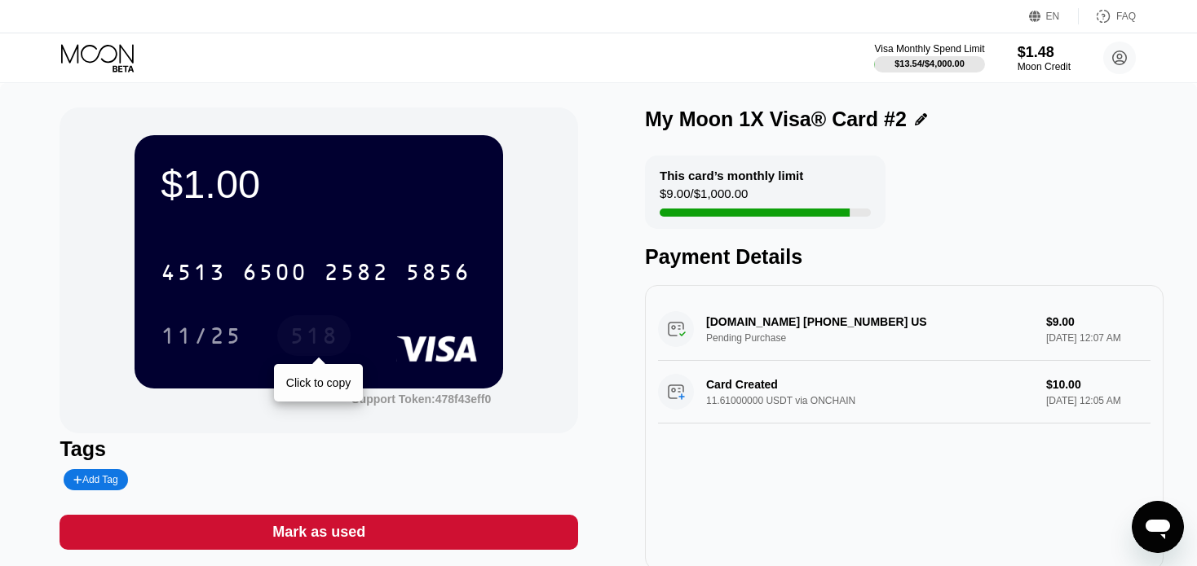
click at [307, 334] on div "518" at bounding box center [313, 338] width 49 height 26
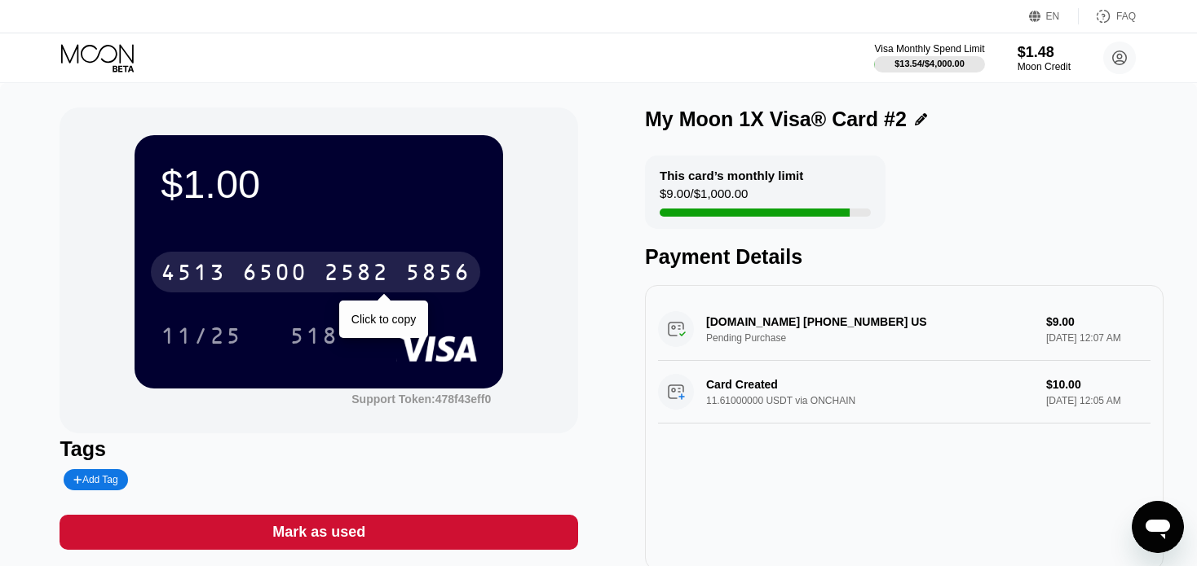
click at [397, 267] on div "[CREDIT_CARD_NUMBER]" at bounding box center [315, 272] width 329 height 41
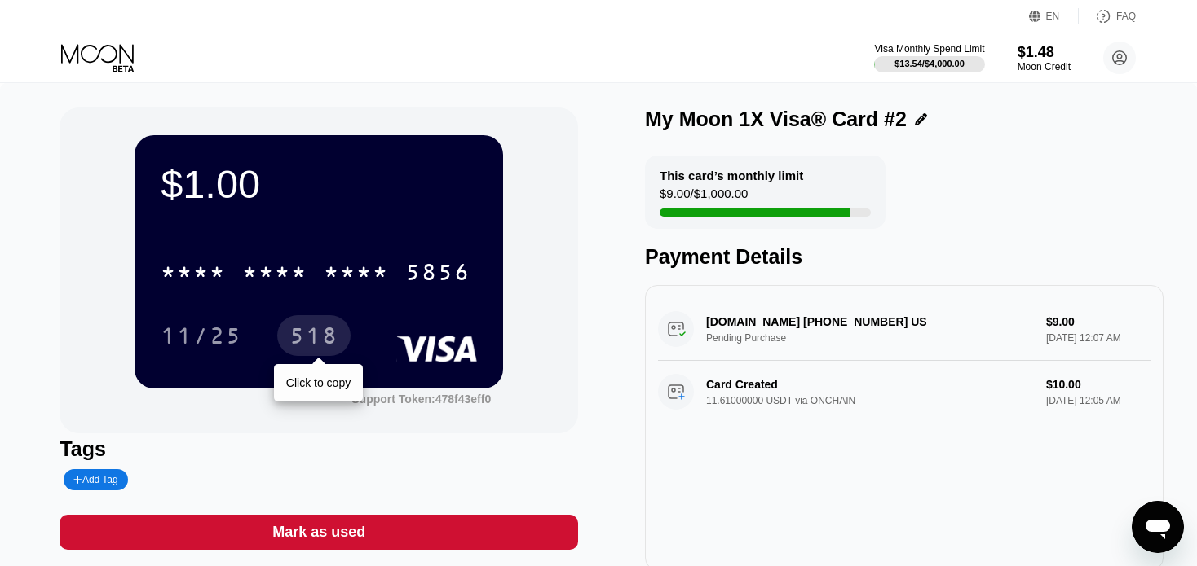
click at [331, 337] on div "518" at bounding box center [313, 338] width 49 height 26
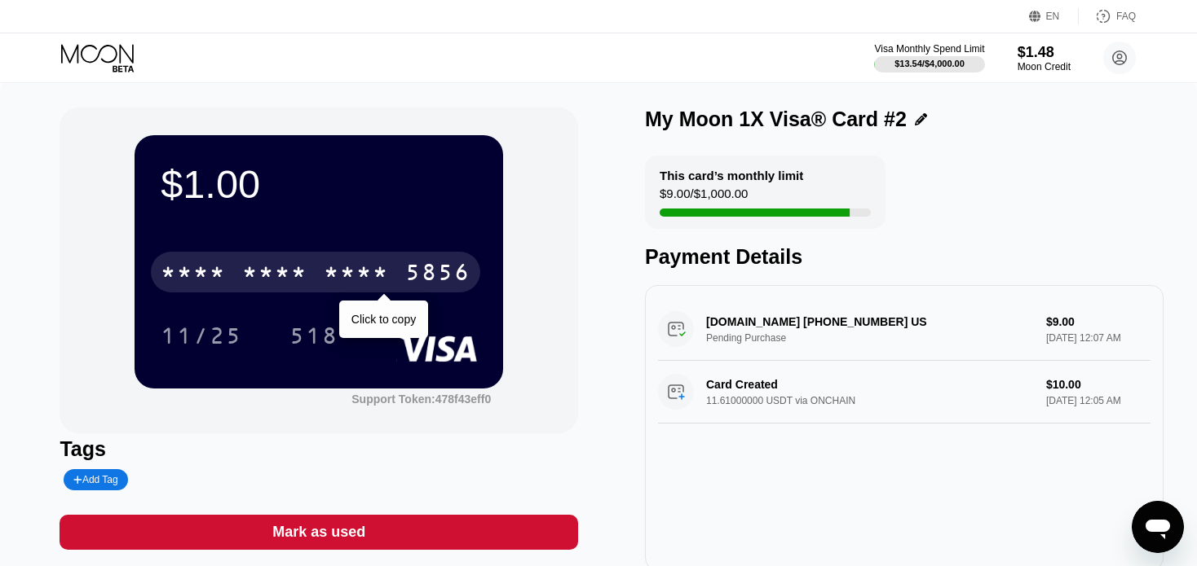
click at [423, 288] on div "5856" at bounding box center [437, 275] width 65 height 26
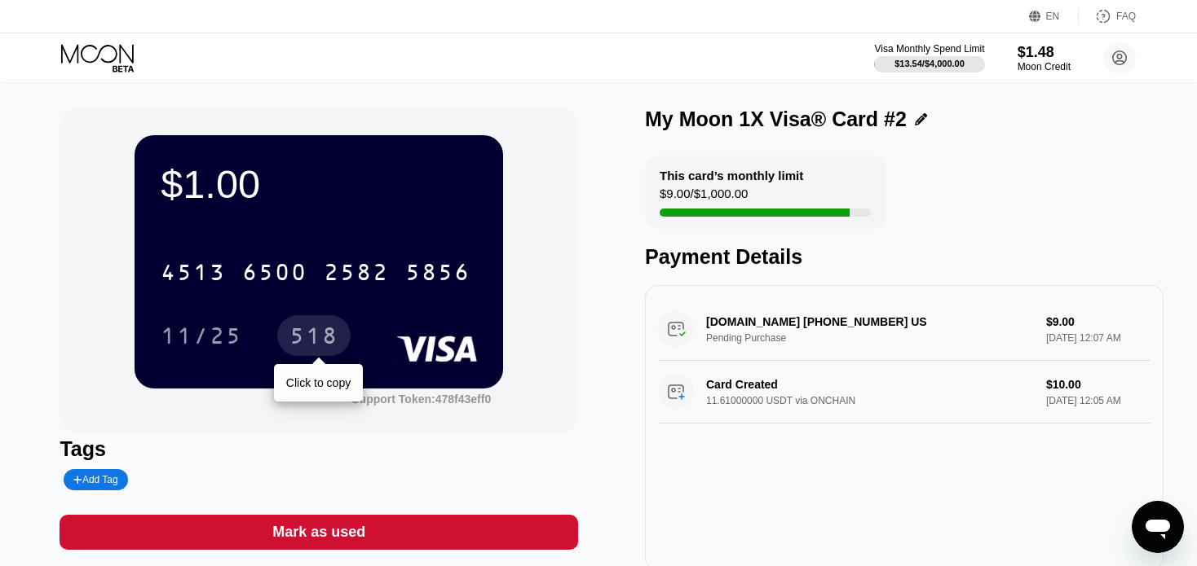
click at [321, 340] on div "518" at bounding box center [313, 338] width 49 height 26
click at [349, 275] on div "2582" at bounding box center [356, 275] width 65 height 26
click at [298, 338] on div "518" at bounding box center [313, 338] width 49 height 26
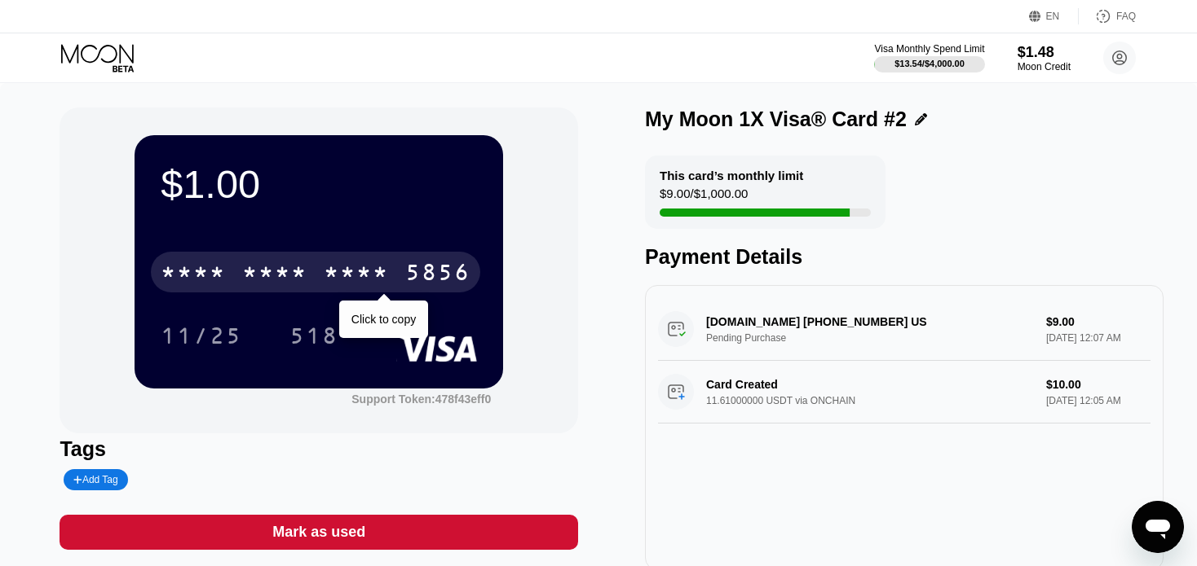
click at [414, 284] on div "5856" at bounding box center [437, 275] width 65 height 26
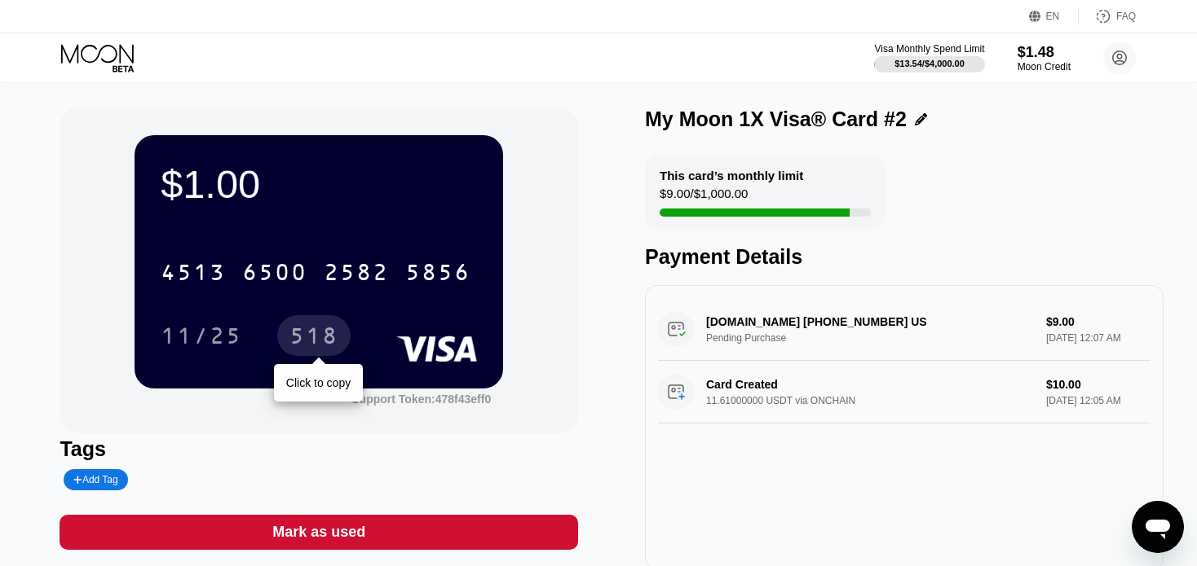
click at [313, 333] on div "518" at bounding box center [313, 338] width 49 height 26
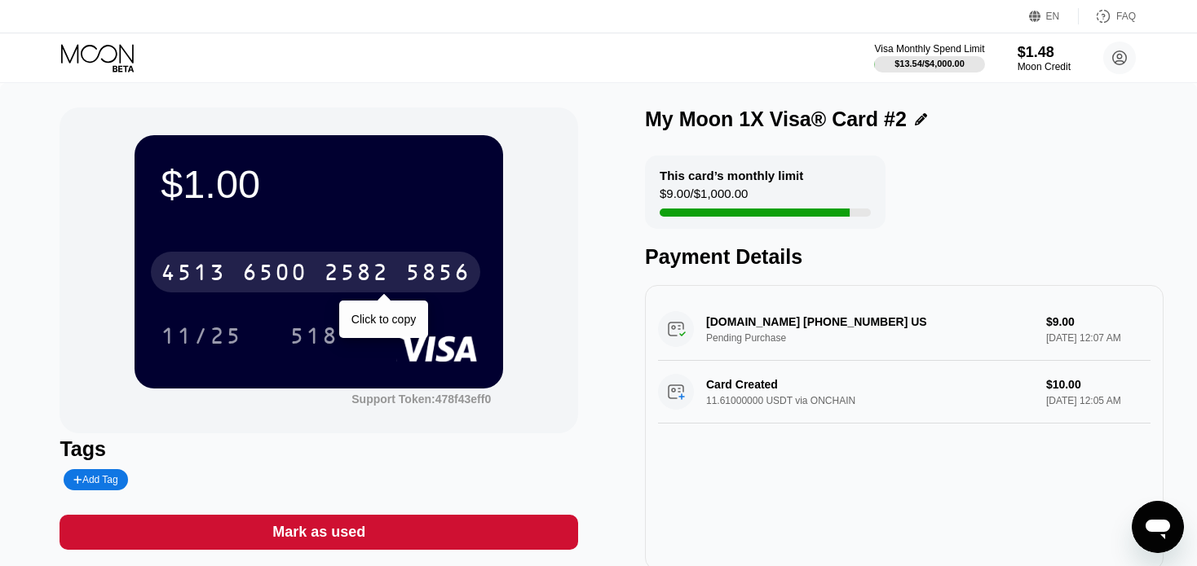
click at [297, 286] on div "6500" at bounding box center [274, 275] width 65 height 26
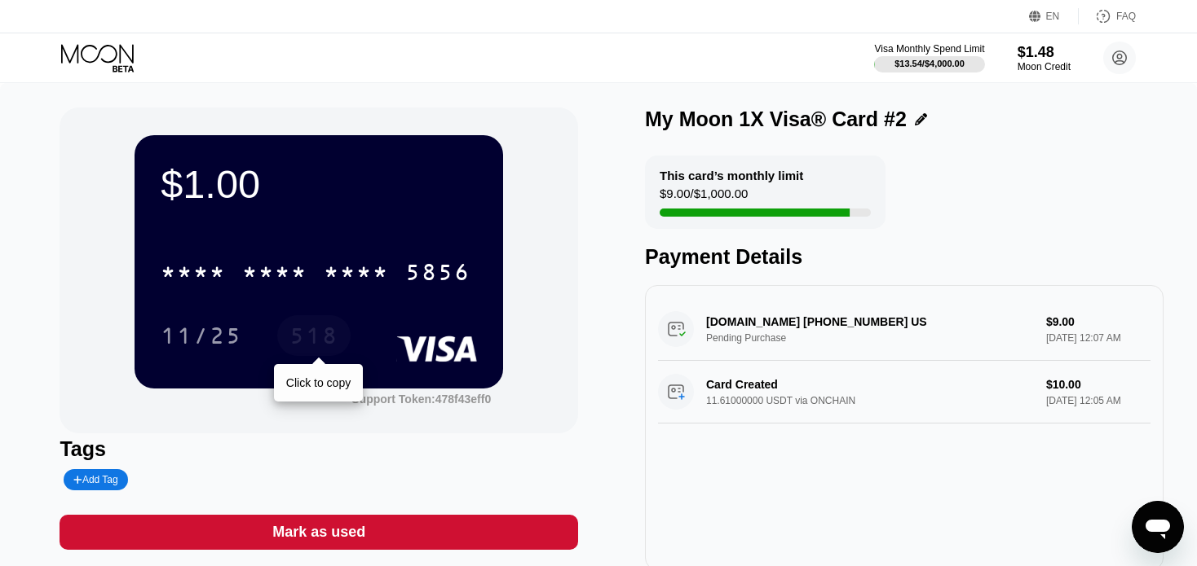
click at [305, 347] on div "518" at bounding box center [313, 338] width 49 height 26
